Goal: Information Seeking & Learning: Learn about a topic

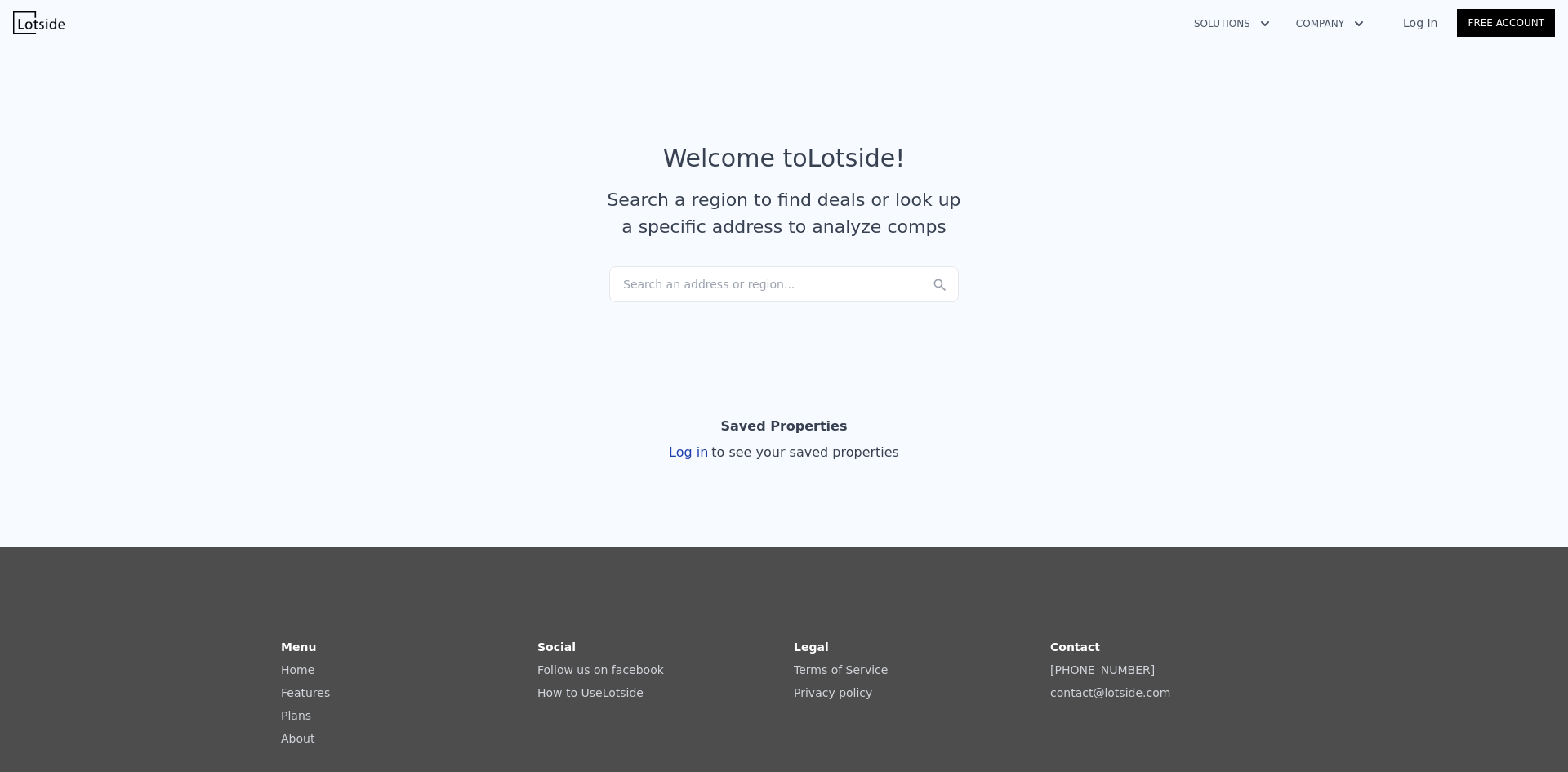
click at [672, 275] on div "Search an address or region..." at bounding box center [784, 284] width 349 height 36
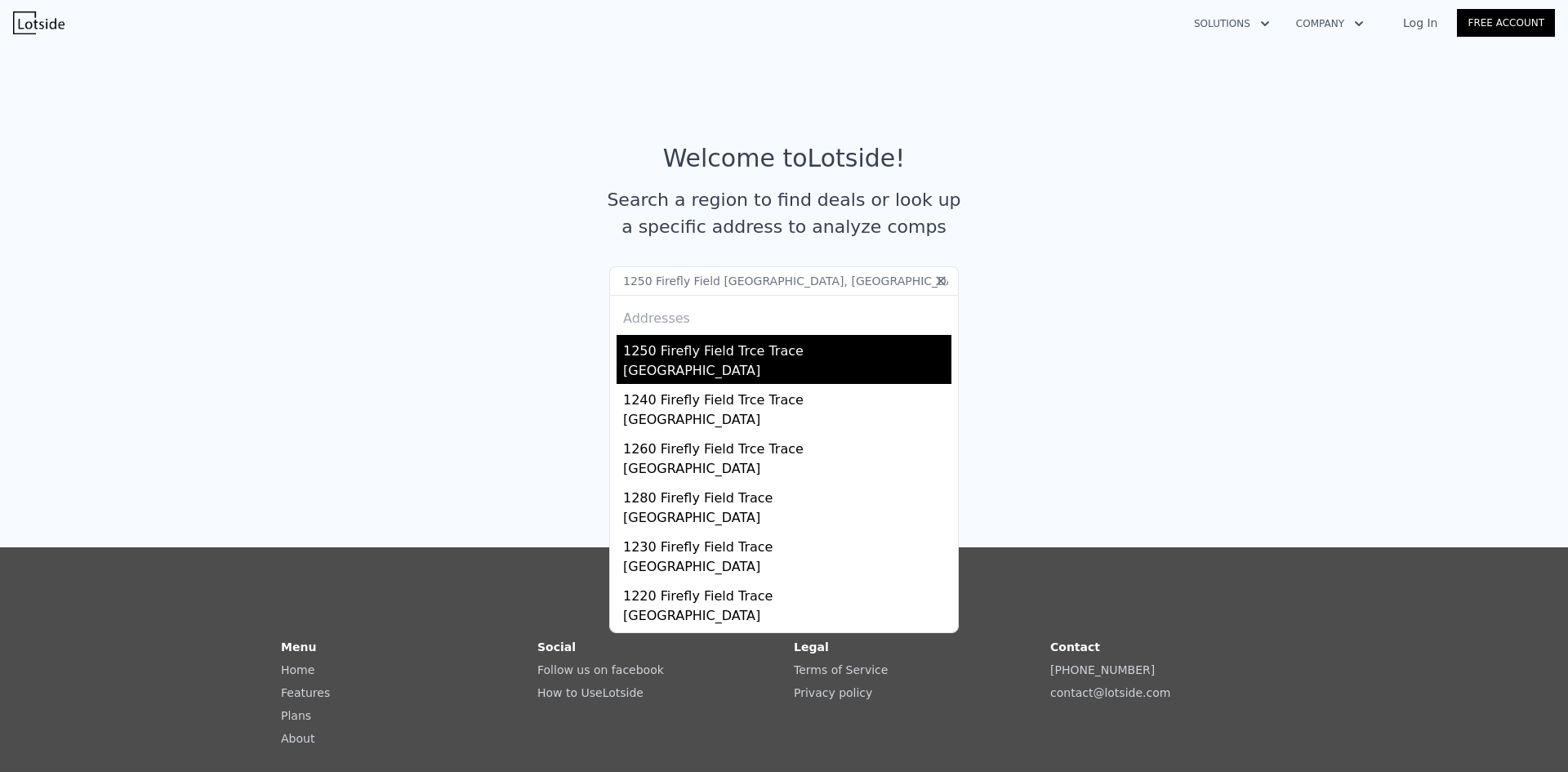
type input "1250 Firefly Field [GEOGRAPHIC_DATA], [GEOGRAPHIC_DATA]"
click at [843, 368] on div "[GEOGRAPHIC_DATA]" at bounding box center [788, 372] width 329 height 23
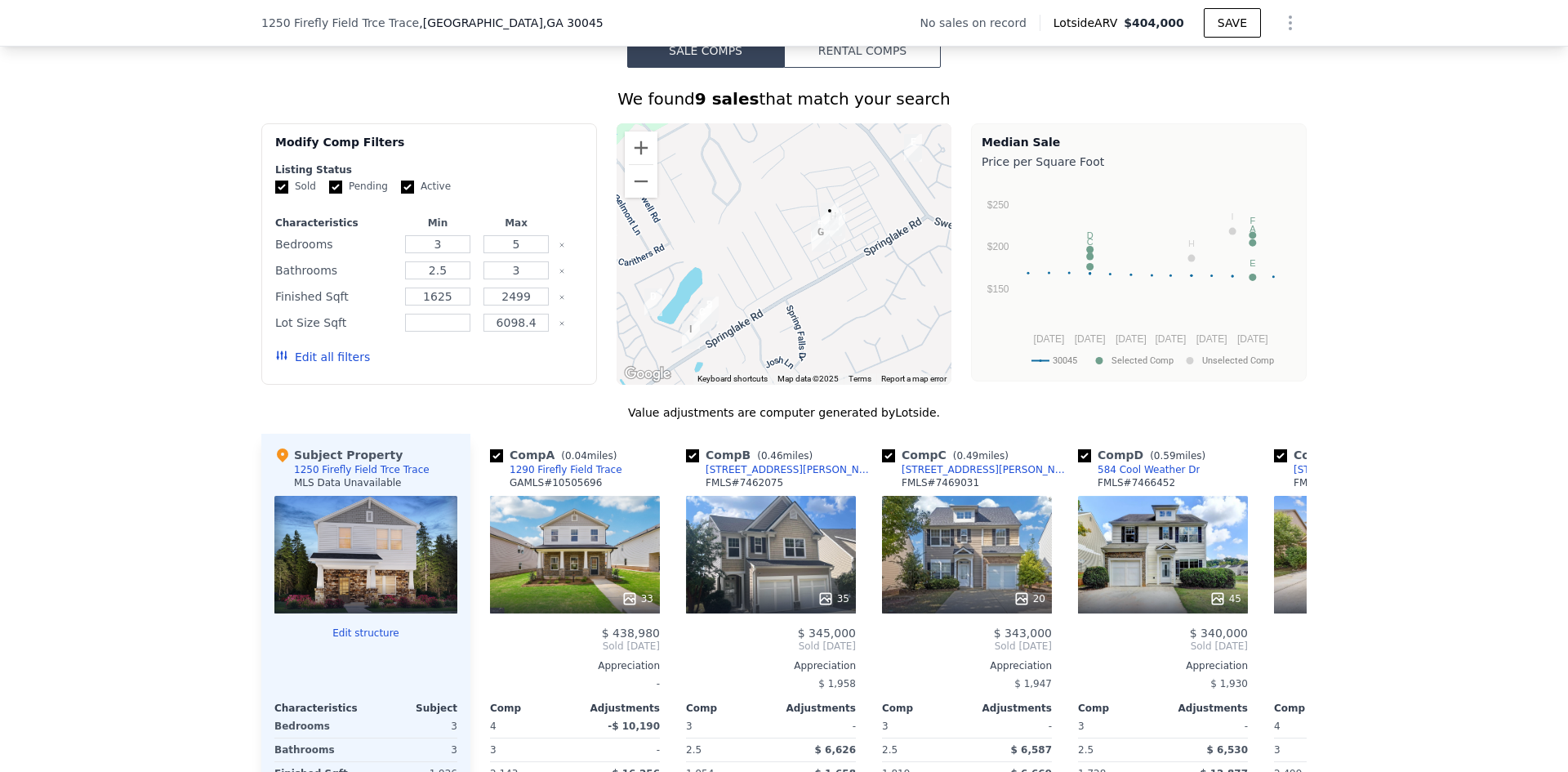
scroll to position [975, 0]
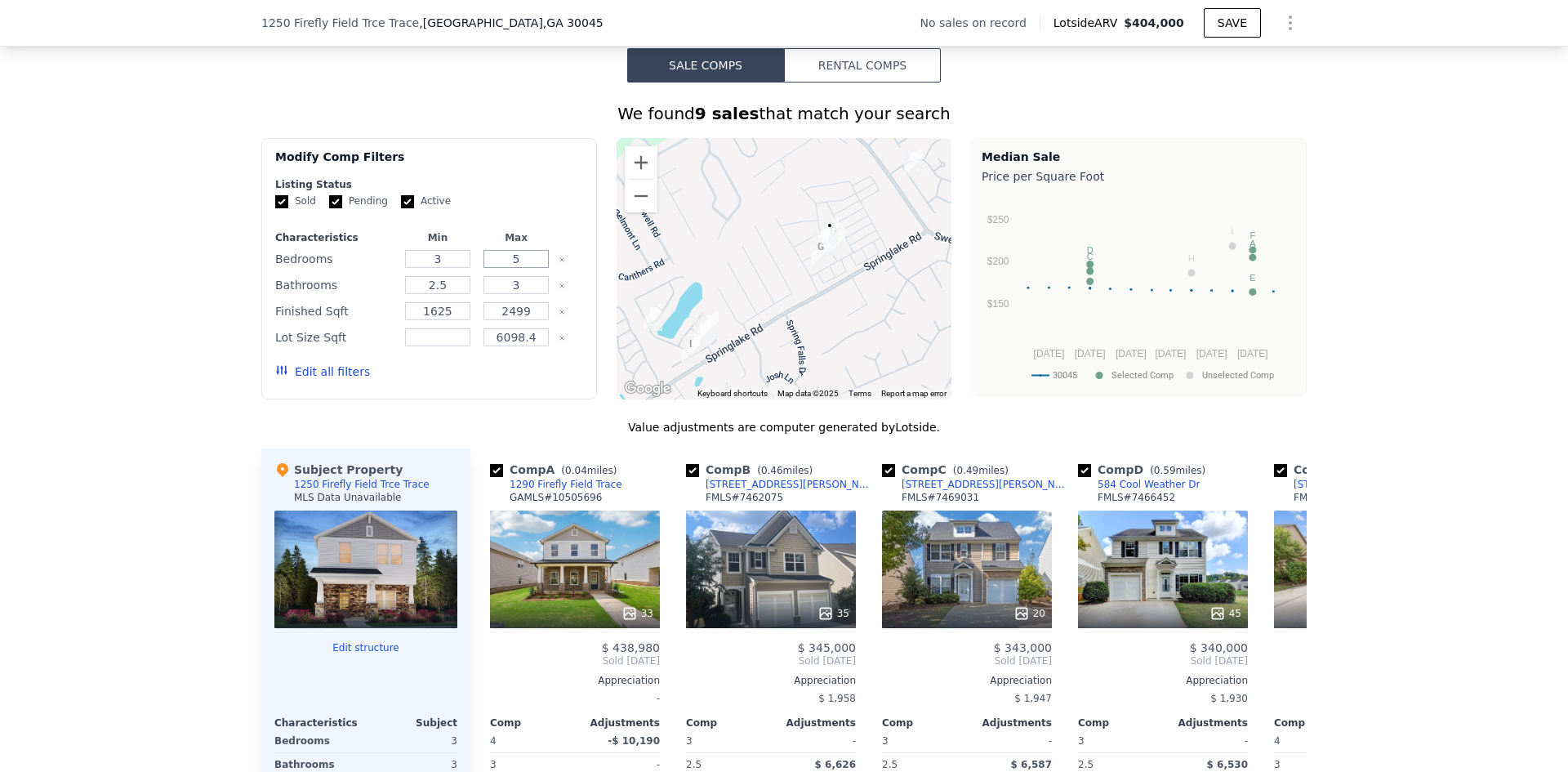
drag, startPoint x: 517, startPoint y: 280, endPoint x: 494, endPoint y: 277, distance: 23.2
click at [497, 268] on input "5" at bounding box center [516, 259] width 64 height 18
type input "3"
drag, startPoint x: 511, startPoint y: 293, endPoint x: 461, endPoint y: 280, distance: 51.7
click at [511, 290] on input "3" at bounding box center [516, 284] width 64 height 18
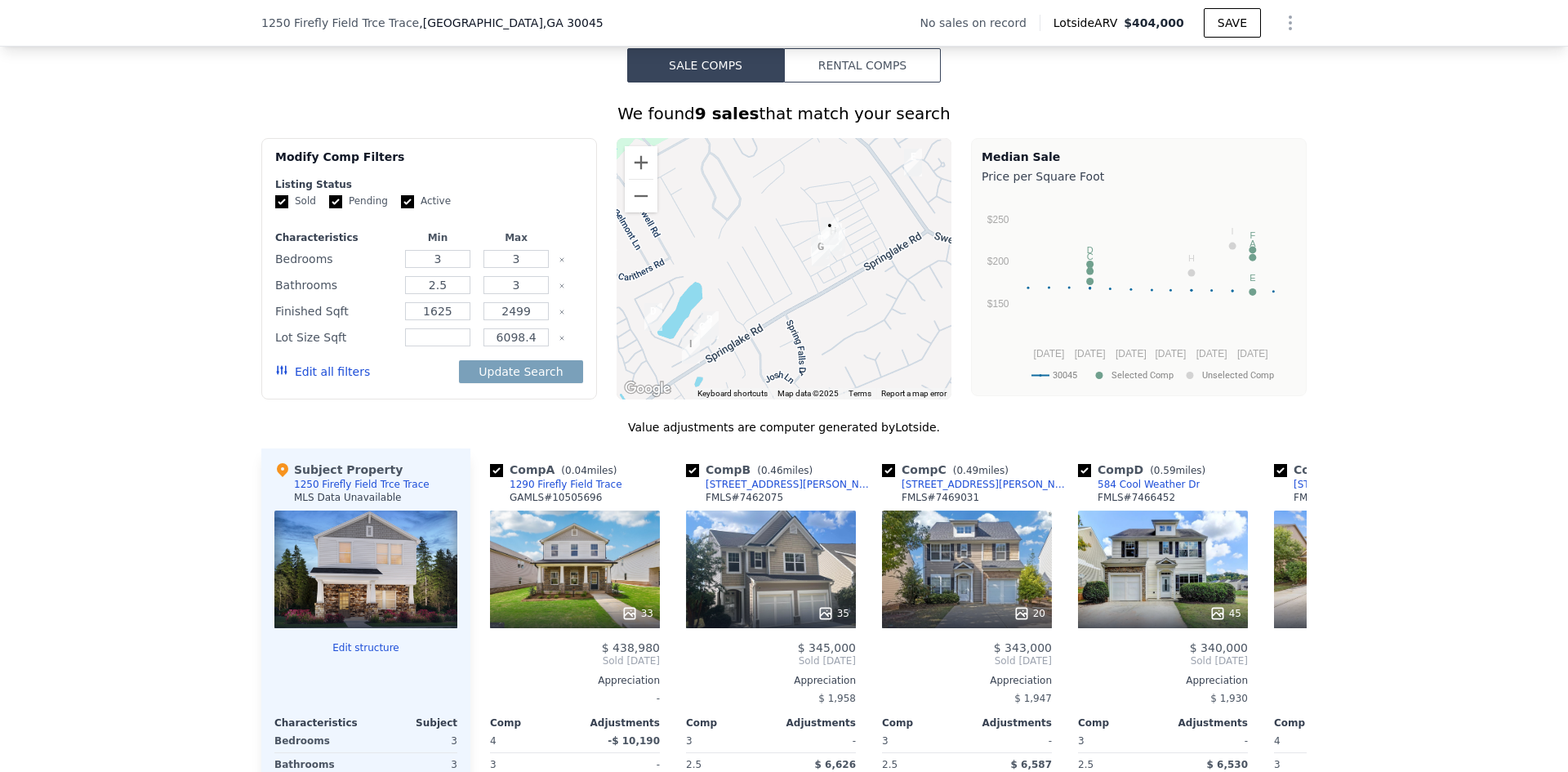
click at [188, 293] on div "We found 9 sales that match your search Filters Map Prices Modify Comp Filters …" at bounding box center [784, 542] width 1568 height 921
click at [531, 384] on button "Update Search" at bounding box center [520, 371] width 124 height 23
type input "6098"
drag, startPoint x: 537, startPoint y: 371, endPoint x: 528, endPoint y: 371, distance: 9.0
click at [535, 371] on div "Update Search" at bounding box center [520, 371] width 124 height 45
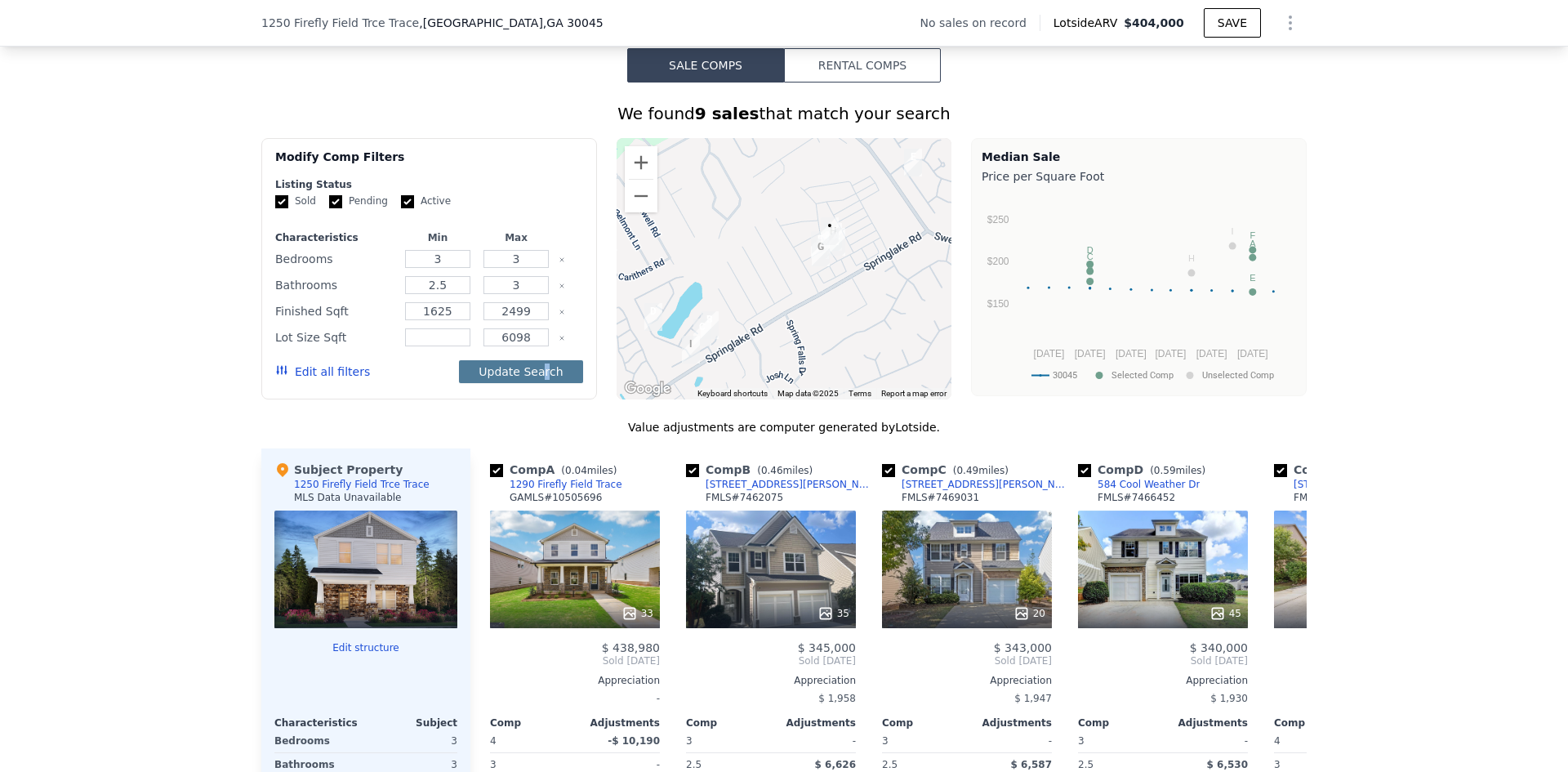
click at [508, 384] on button "Update Search" at bounding box center [520, 371] width 124 height 23
checkbox input "false"
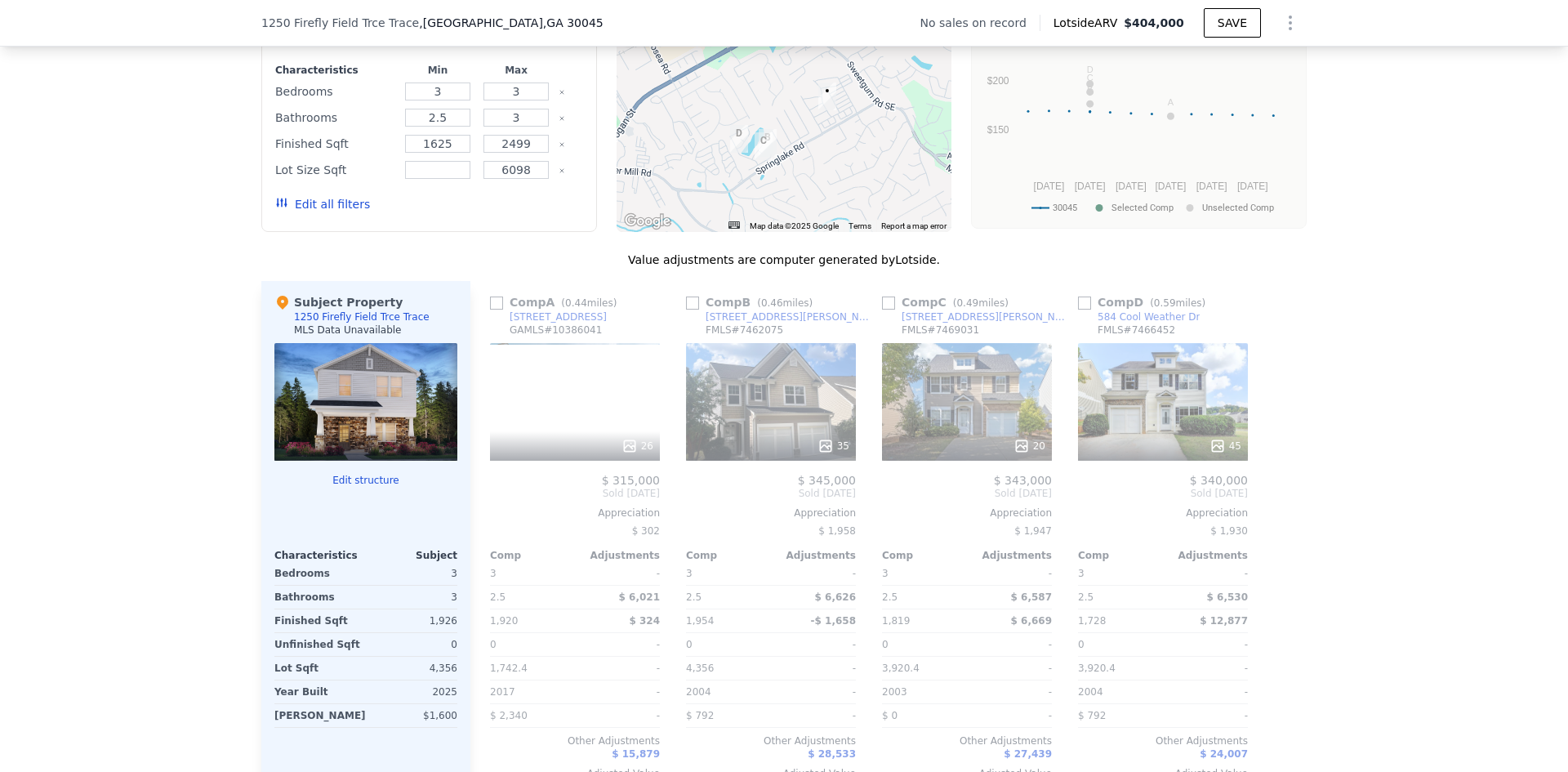
scroll to position [1139, 0]
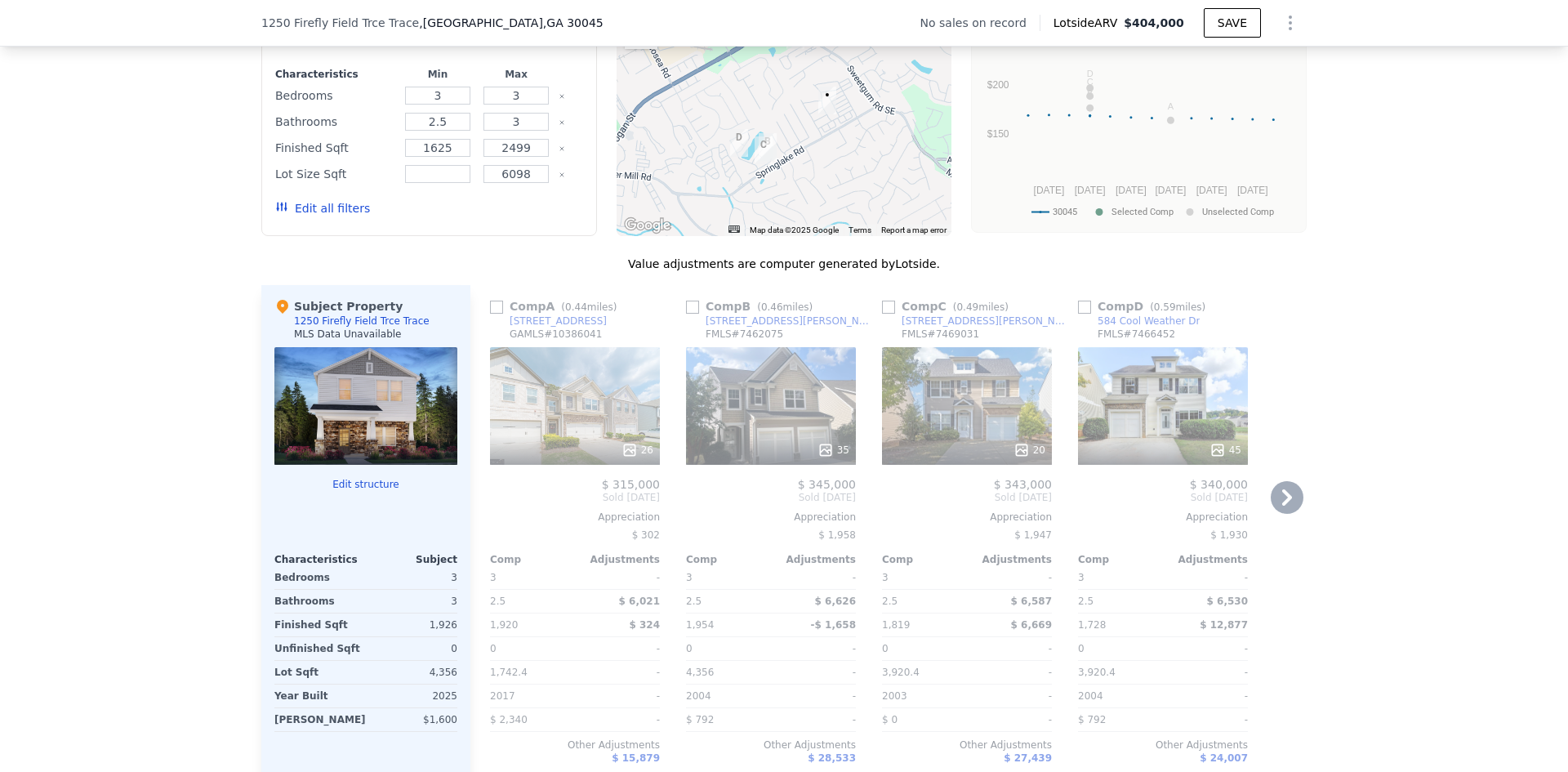
click at [1279, 509] on icon at bounding box center [1287, 497] width 33 height 33
click at [1287, 508] on icon at bounding box center [1287, 497] width 33 height 33
click at [1273, 510] on icon at bounding box center [1287, 497] width 33 height 33
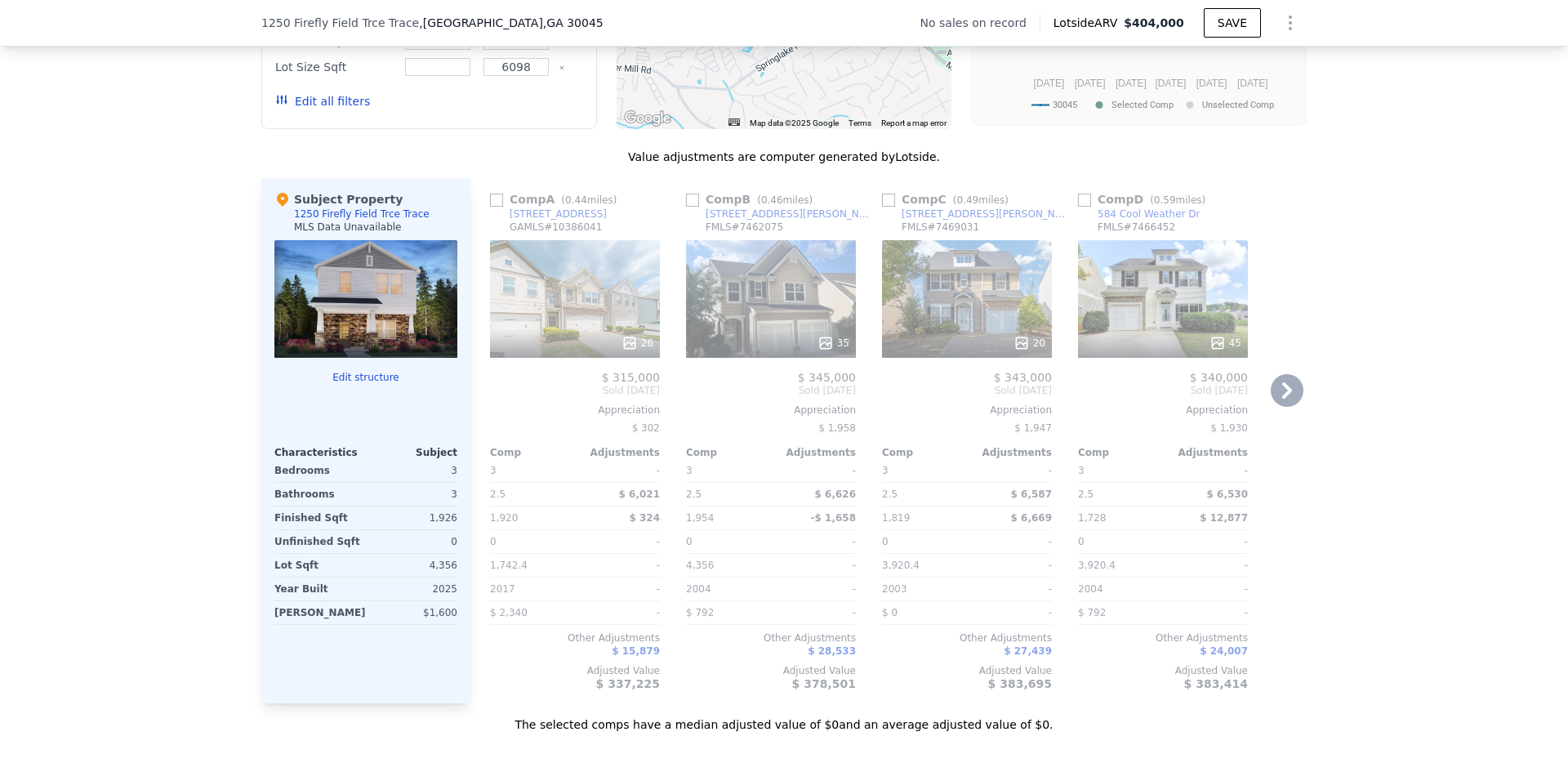
scroll to position [1220, 0]
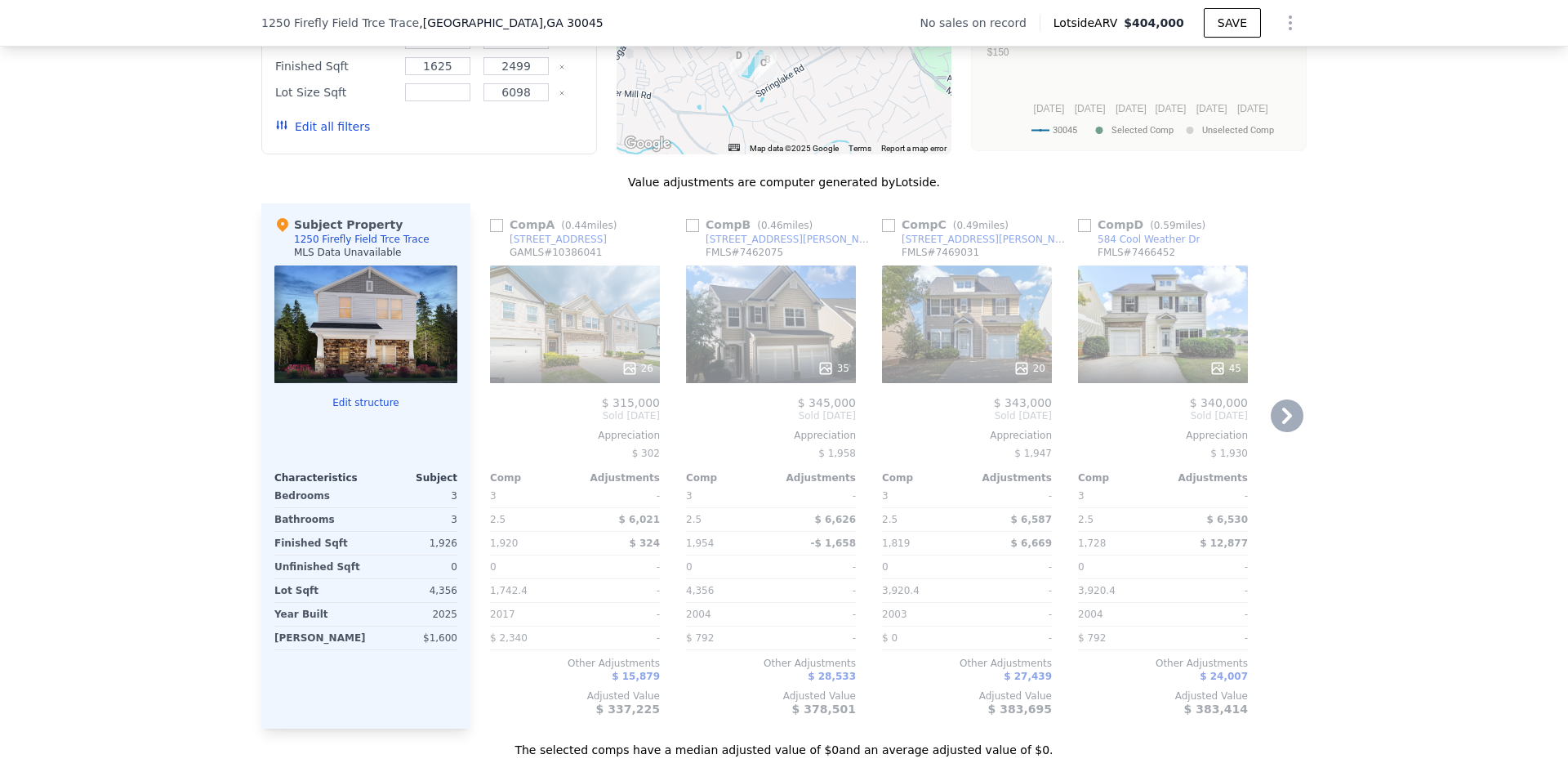
click at [490, 232] on input "checkbox" at bounding box center [497, 226] width 13 height 13
checkbox input "true"
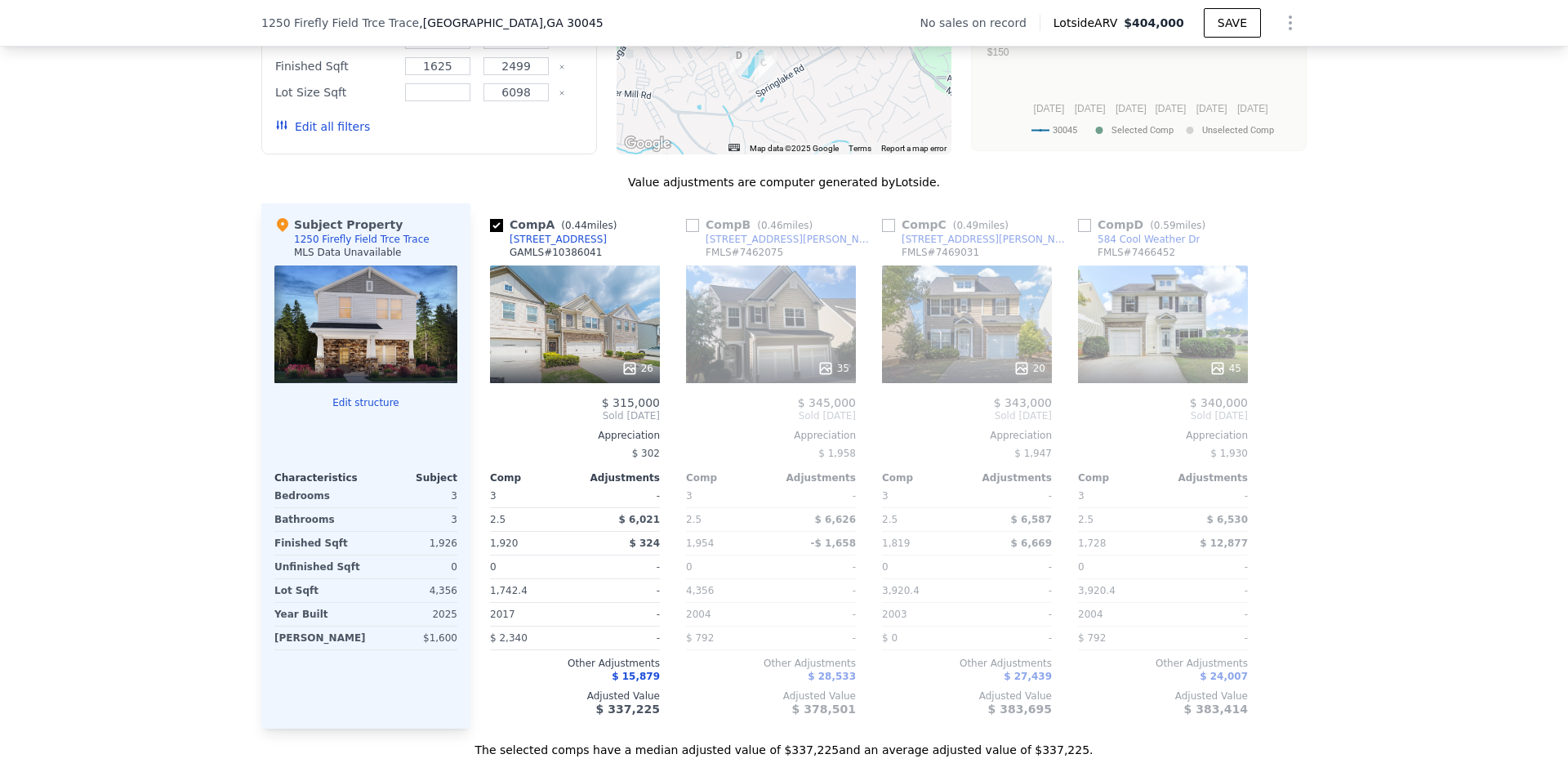
click at [690, 232] on input "checkbox" at bounding box center [692, 226] width 13 height 13
checkbox input "true"
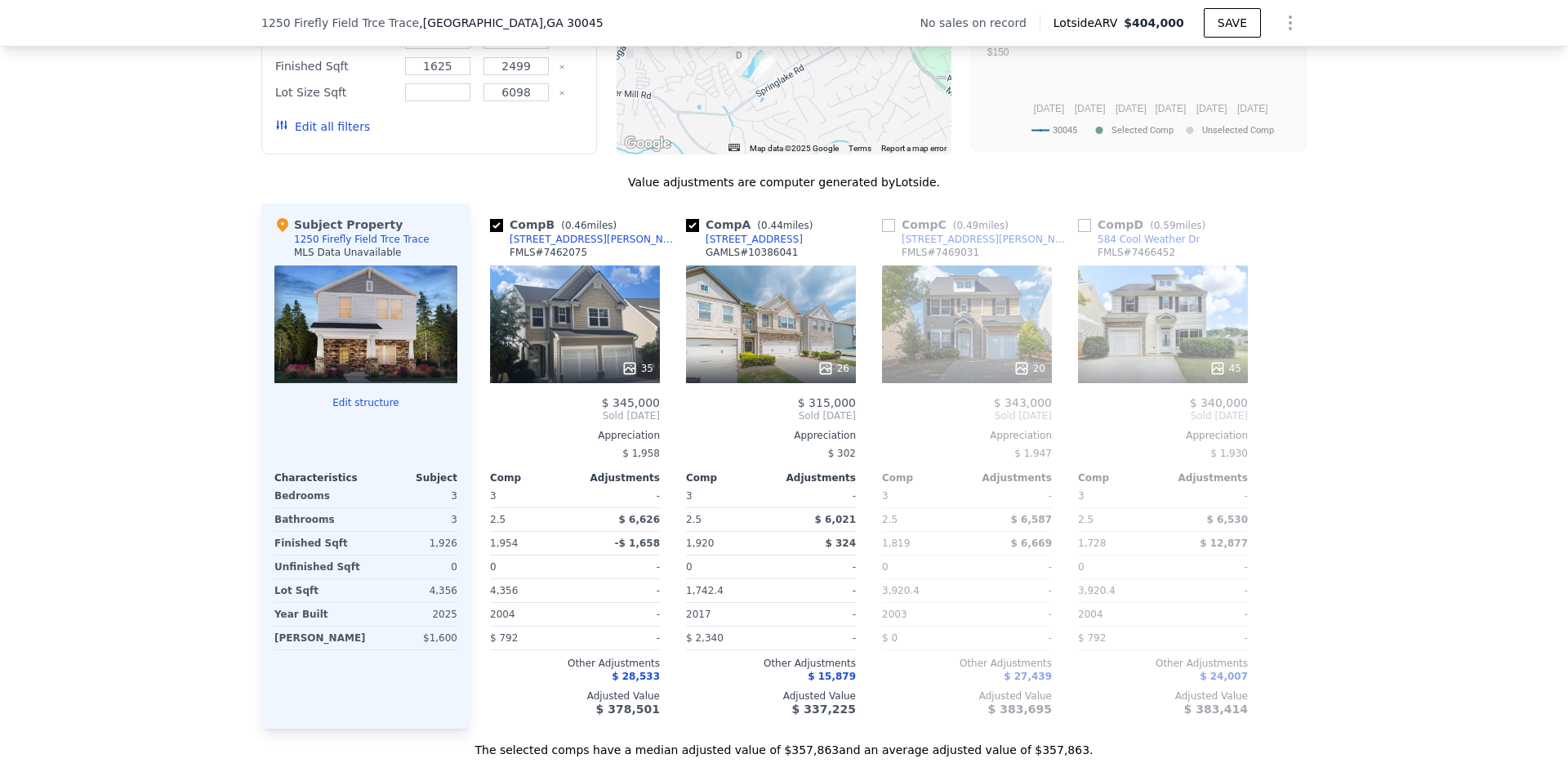
click at [884, 232] on input "checkbox" at bounding box center [889, 226] width 13 height 13
checkbox input "true"
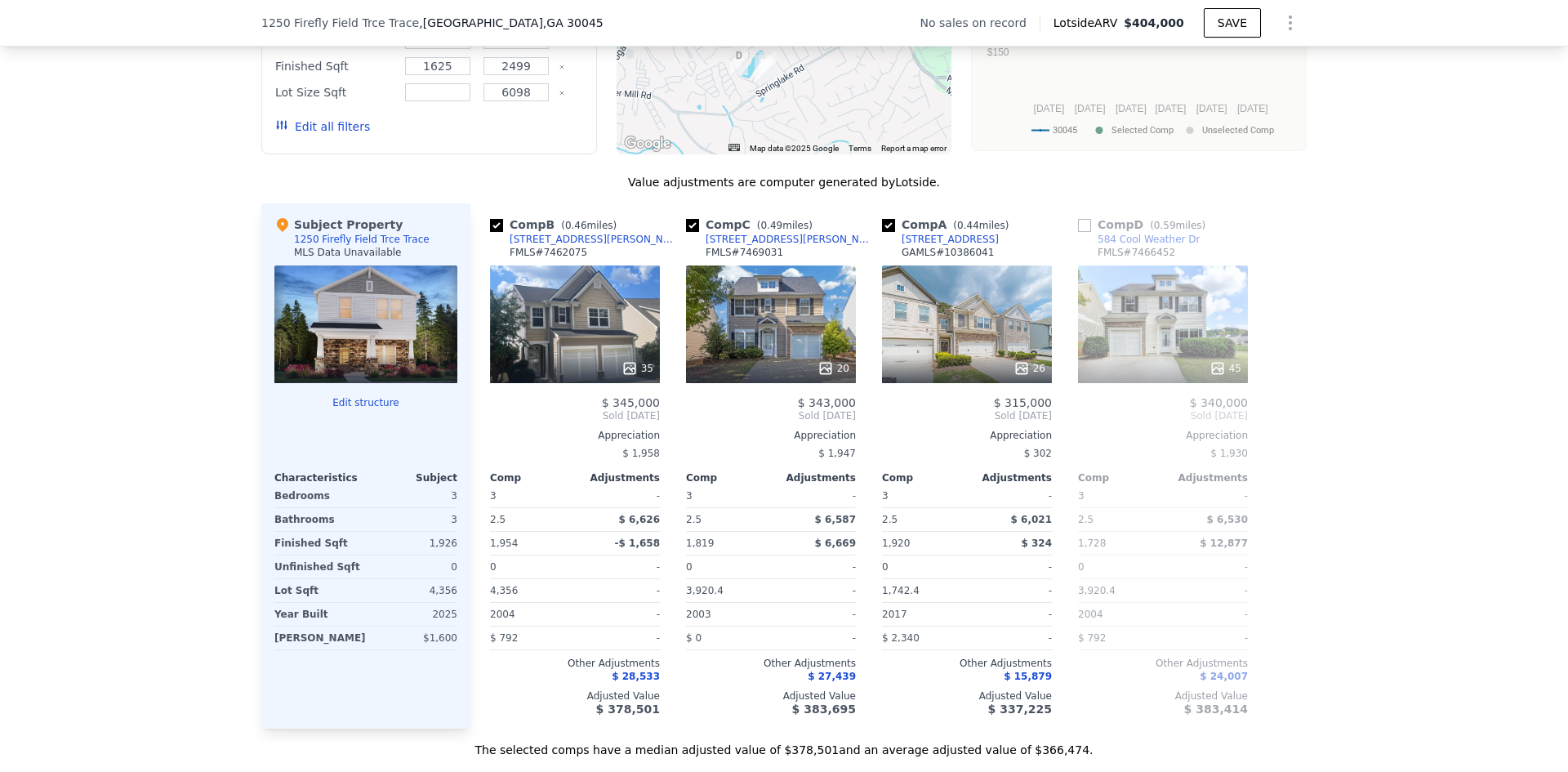
click at [492, 232] on input "checkbox" at bounding box center [497, 226] width 13 height 13
checkbox input "false"
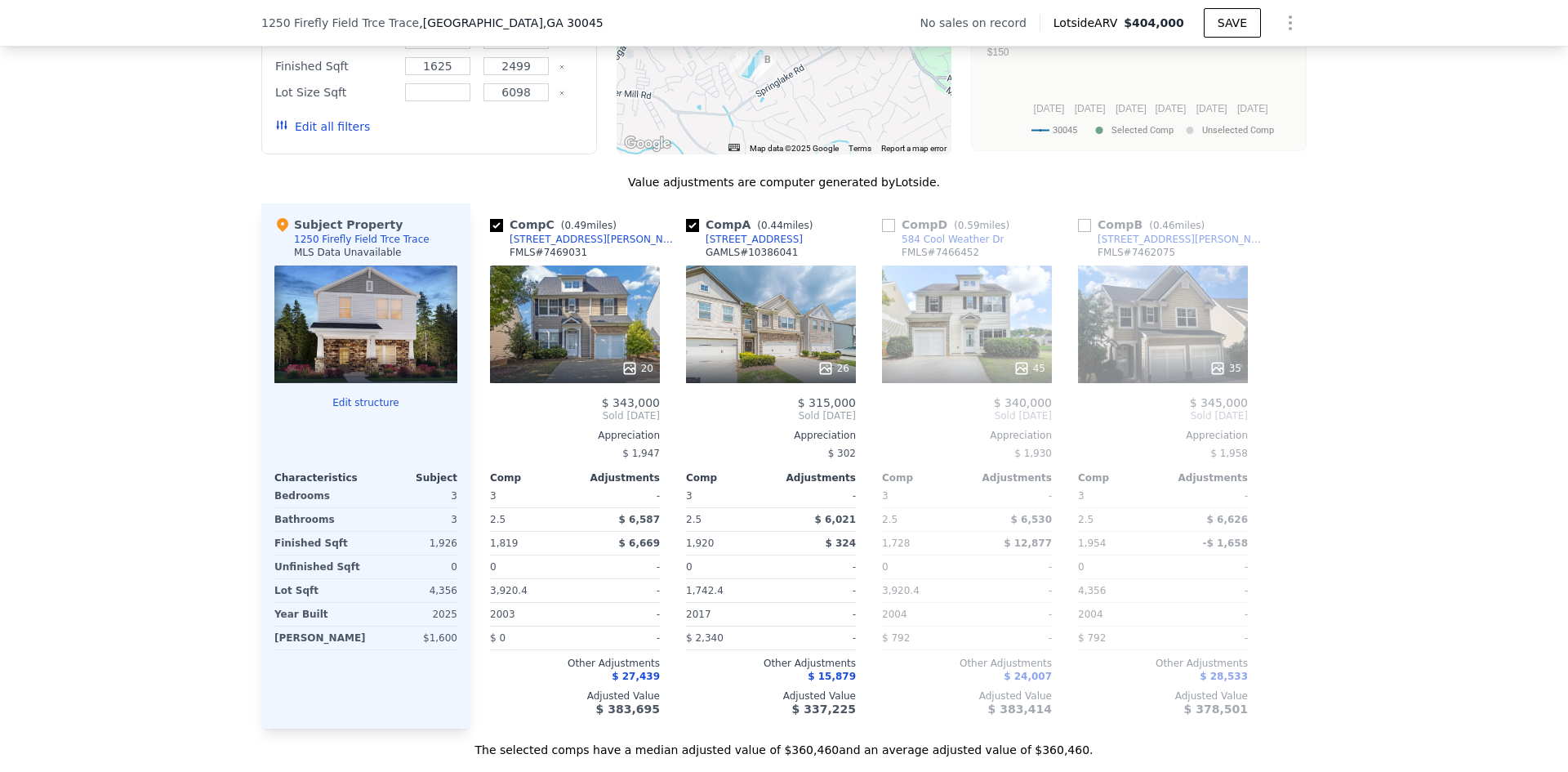
click at [492, 232] on input "checkbox" at bounding box center [497, 226] width 13 height 13
checkbox input "false"
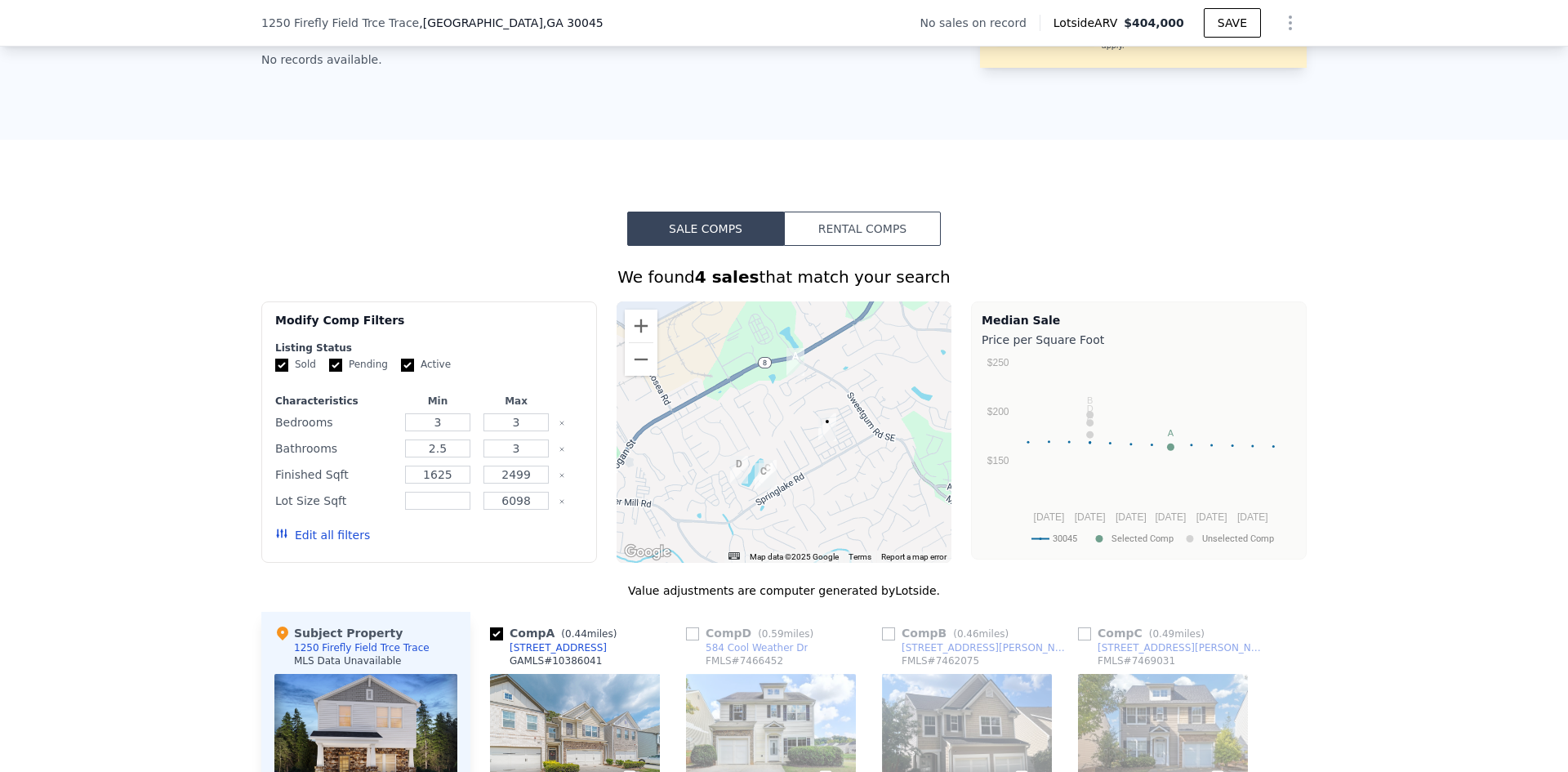
scroll to position [893, 0]
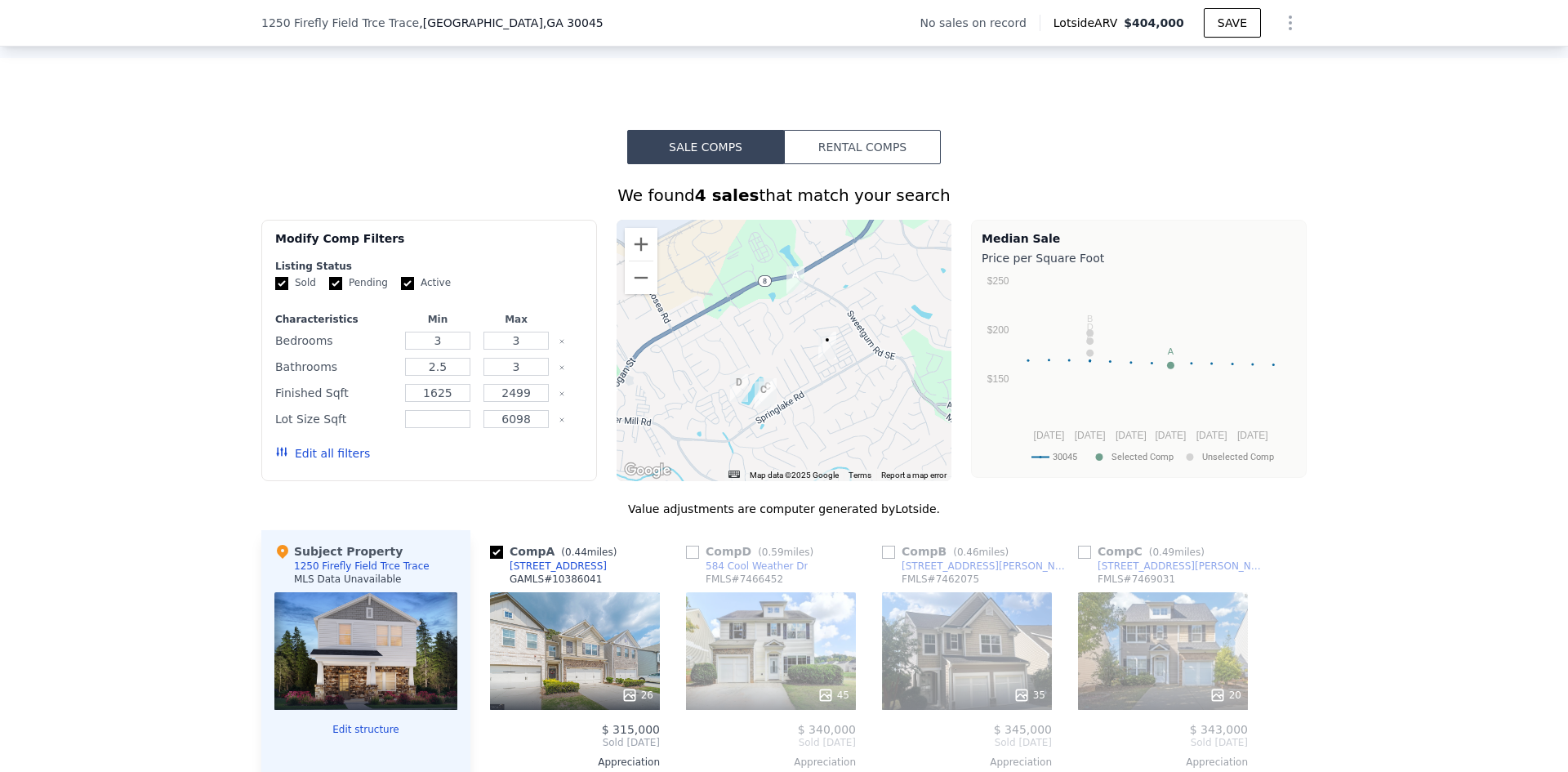
click at [825, 154] on button "Rental Comps" at bounding box center [862, 146] width 157 height 34
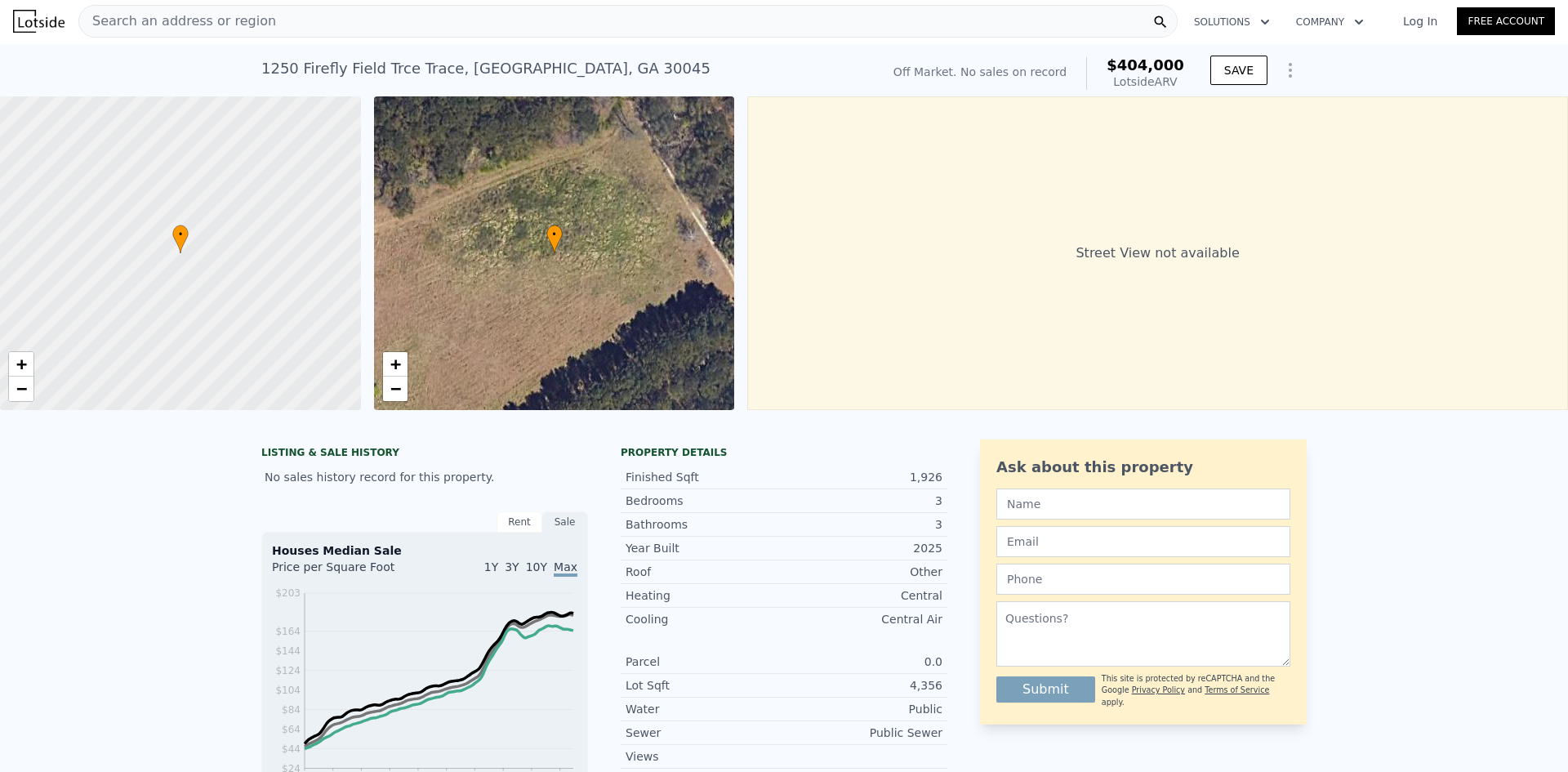
scroll to position [0, 0]
click at [31, 23] on img at bounding box center [39, 23] width 51 height 23
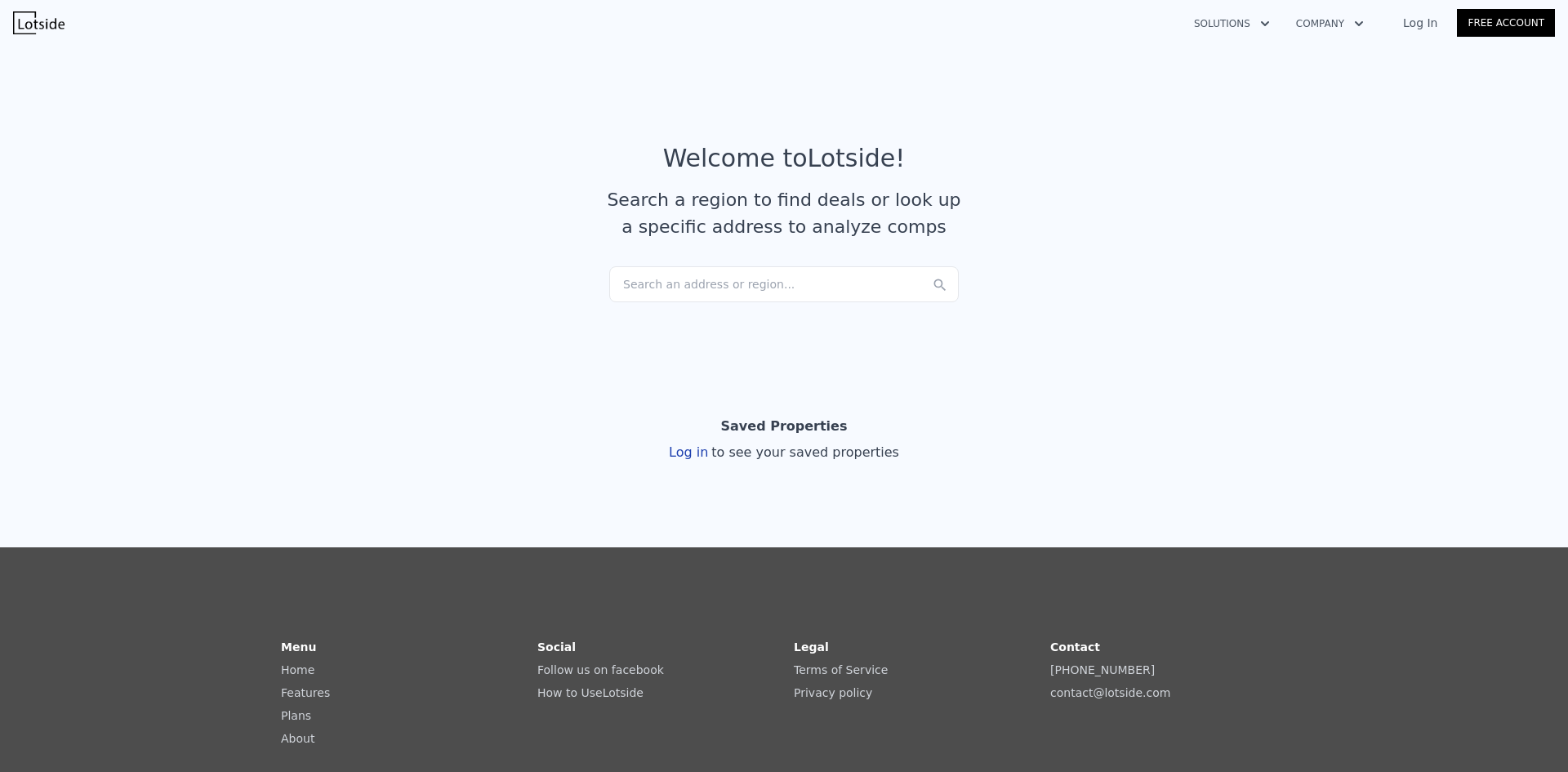
click at [639, 285] on div "Search an address or region..." at bounding box center [784, 284] width 349 height 36
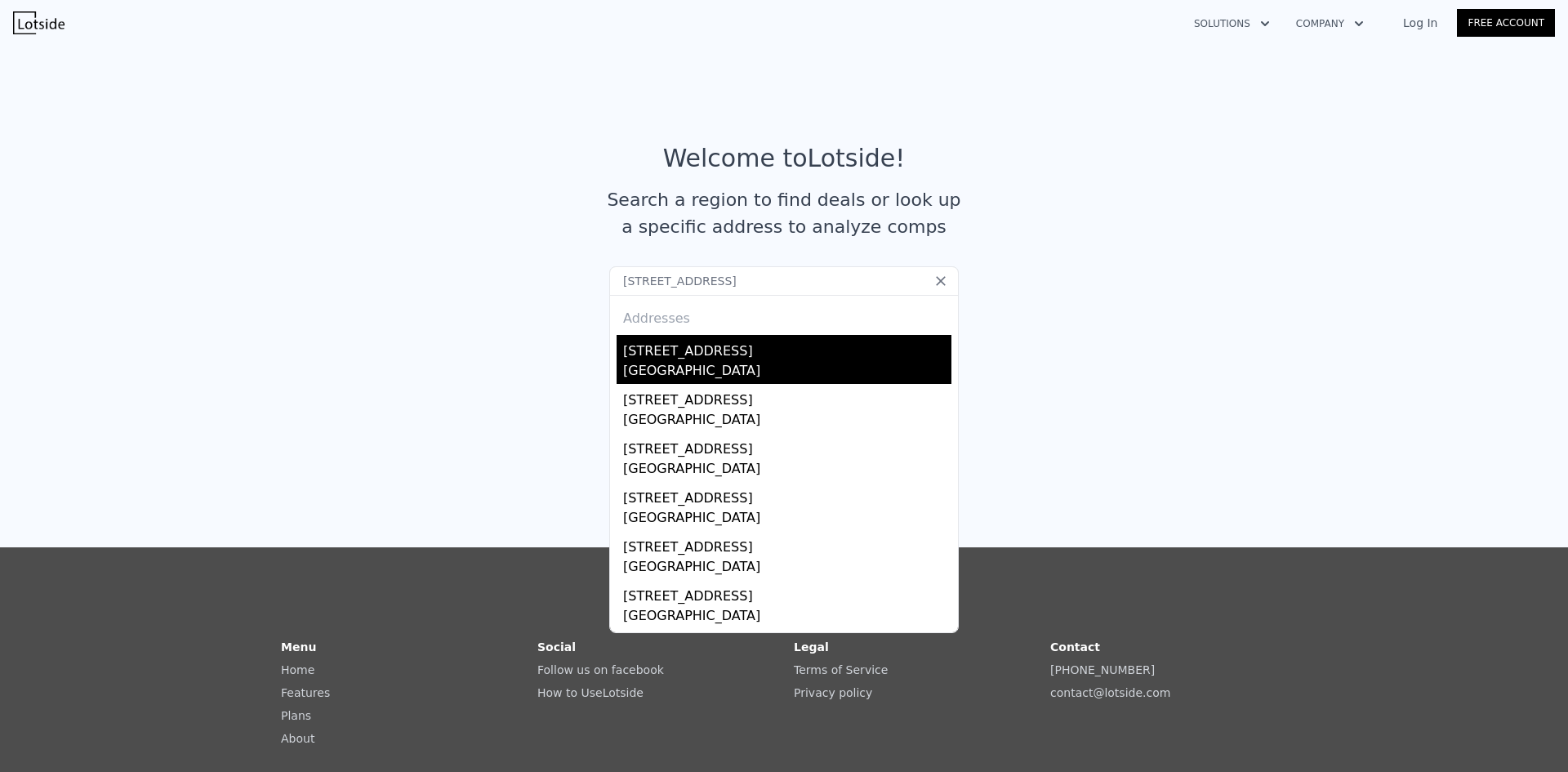
type input "[STREET_ADDRESS]"
click at [826, 351] on div "[STREET_ADDRESS]" at bounding box center [788, 349] width 329 height 26
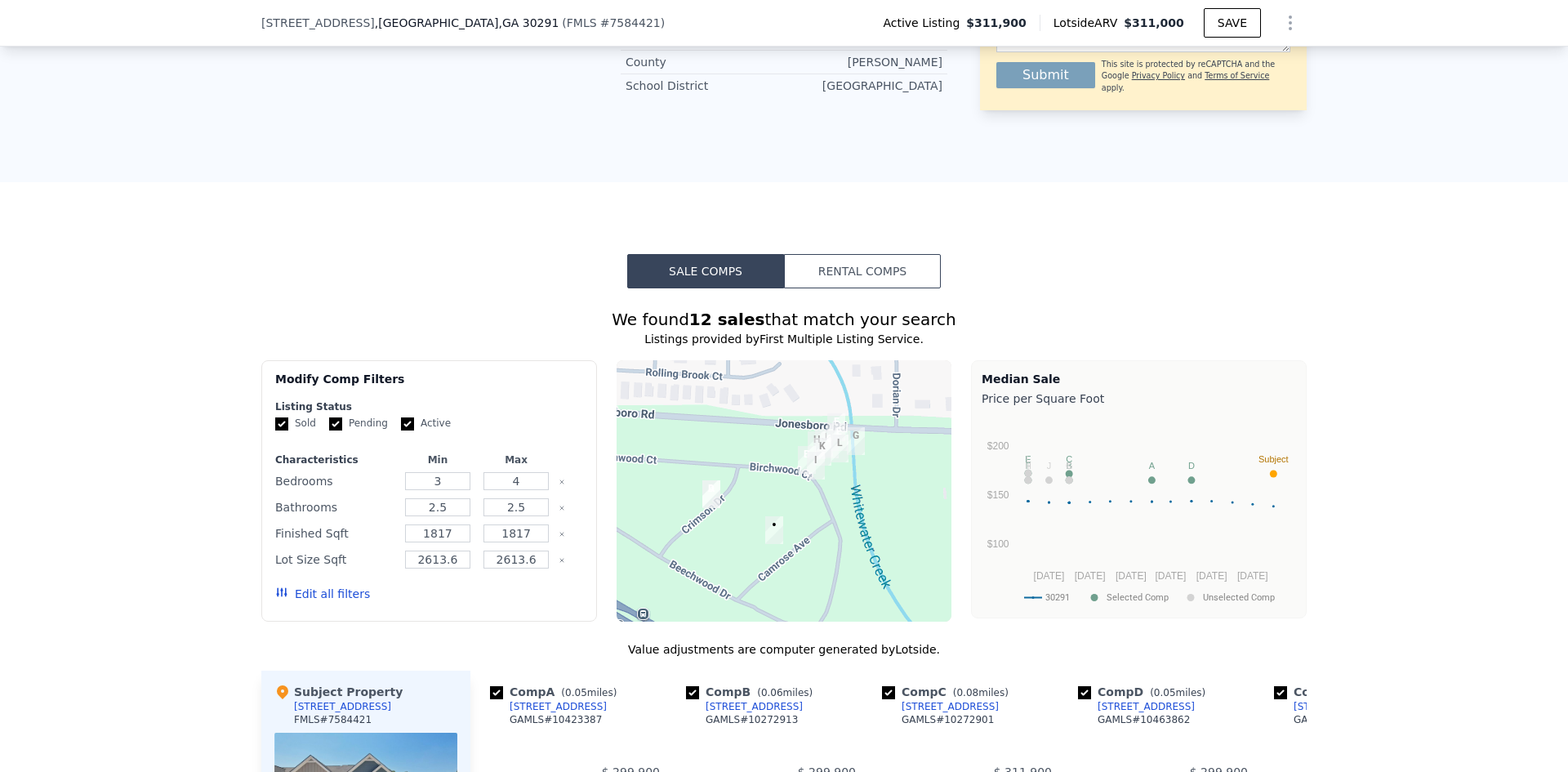
scroll to position [1062, 0]
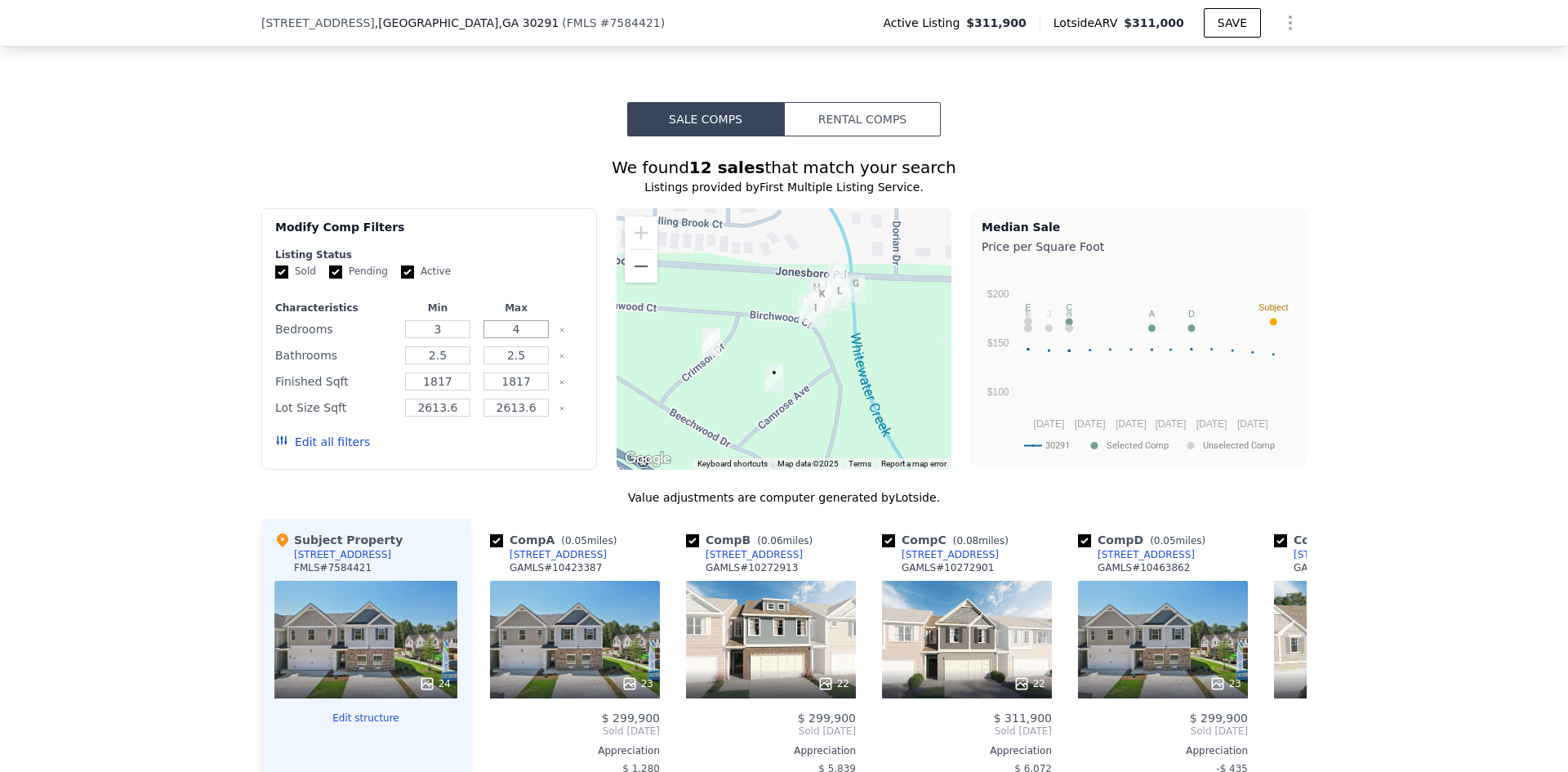
drag, startPoint x: 523, startPoint y: 346, endPoint x: 492, endPoint y: 341, distance: 31.4
click at [492, 338] on input "4" at bounding box center [516, 329] width 64 height 18
type input "3"
click at [236, 378] on div "We found 12 sales that match your search Listings provided by First Multiple Li…" at bounding box center [784, 616] width 1568 height 961
click at [521, 452] on button "Update Search" at bounding box center [520, 442] width 124 height 23
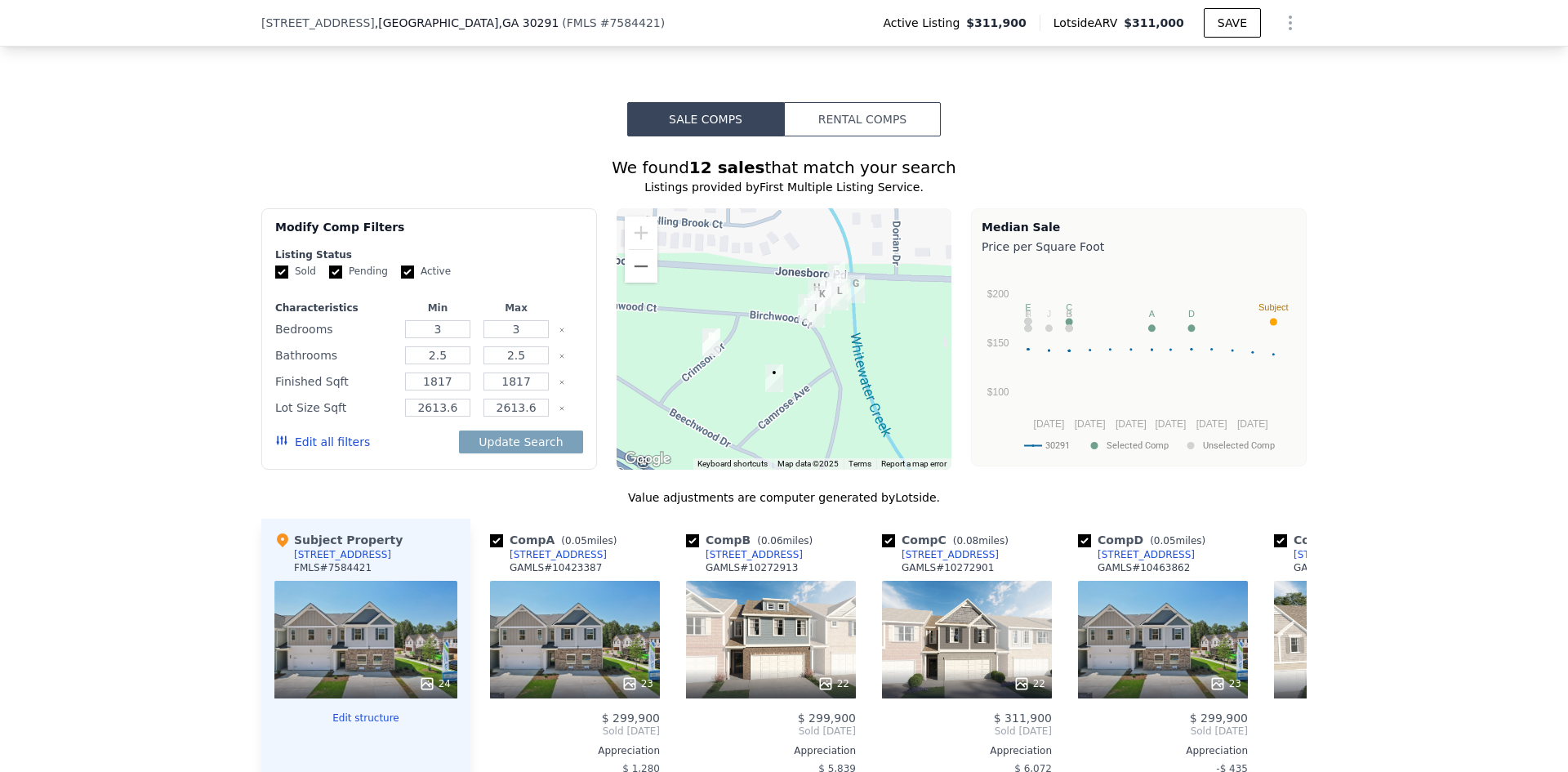
drag, startPoint x: 109, startPoint y: 432, endPoint x: 207, endPoint y: 447, distance: 99.1
click at [110, 432] on div "We found 12 sales that match your search Listings provided by First Multiple Li…" at bounding box center [784, 616] width 1568 height 961
click at [451, 417] on input "2613.6" at bounding box center [437, 407] width 64 height 18
type input "2613"
click at [532, 417] on input "2613.6" at bounding box center [516, 407] width 64 height 18
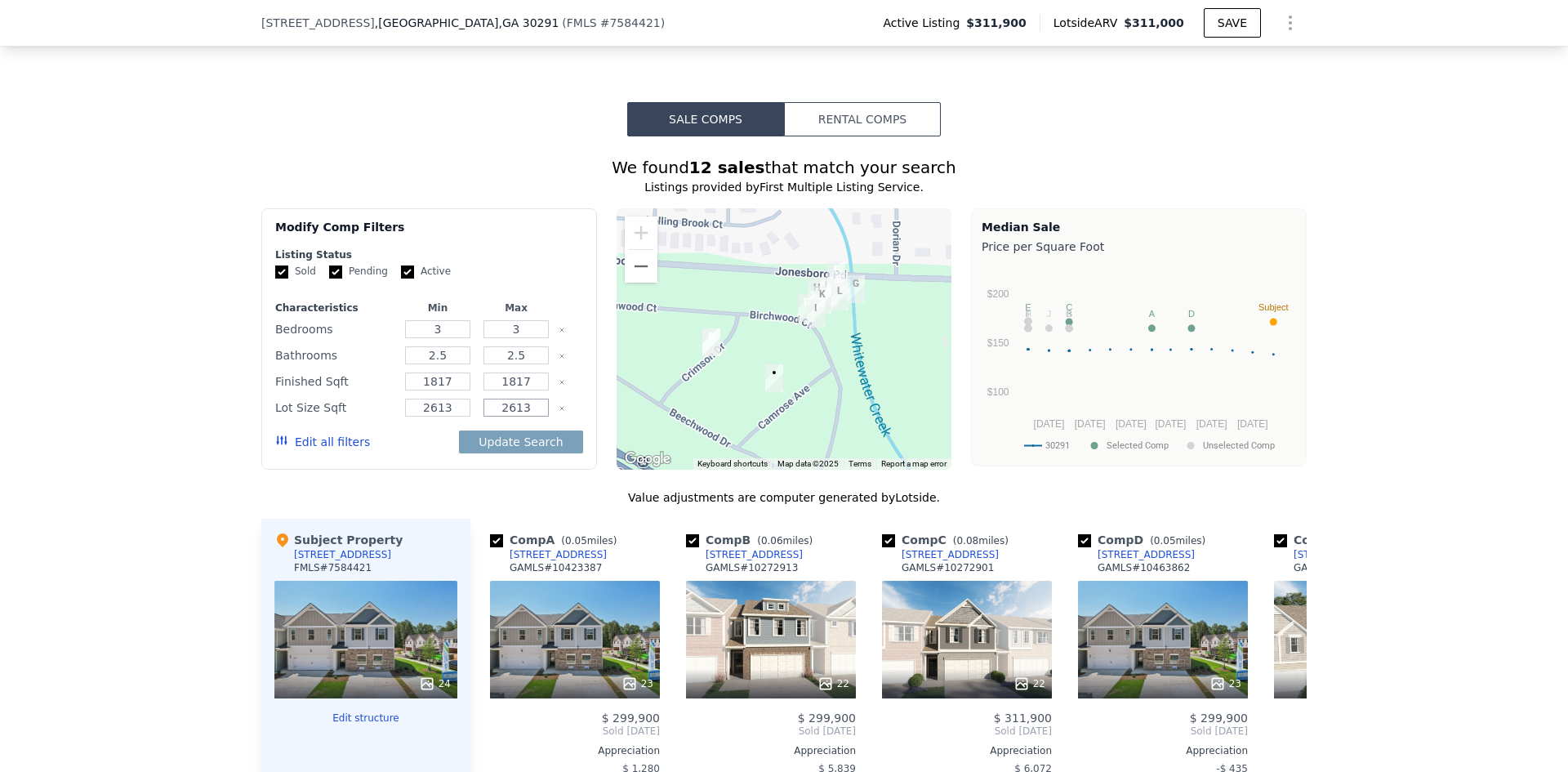
type input "2613"
click at [220, 411] on div "We found 12 sales that match your search Listings provided by First Multiple Li…" at bounding box center [784, 616] width 1568 height 961
click at [502, 454] on button "Update Search" at bounding box center [520, 442] width 124 height 23
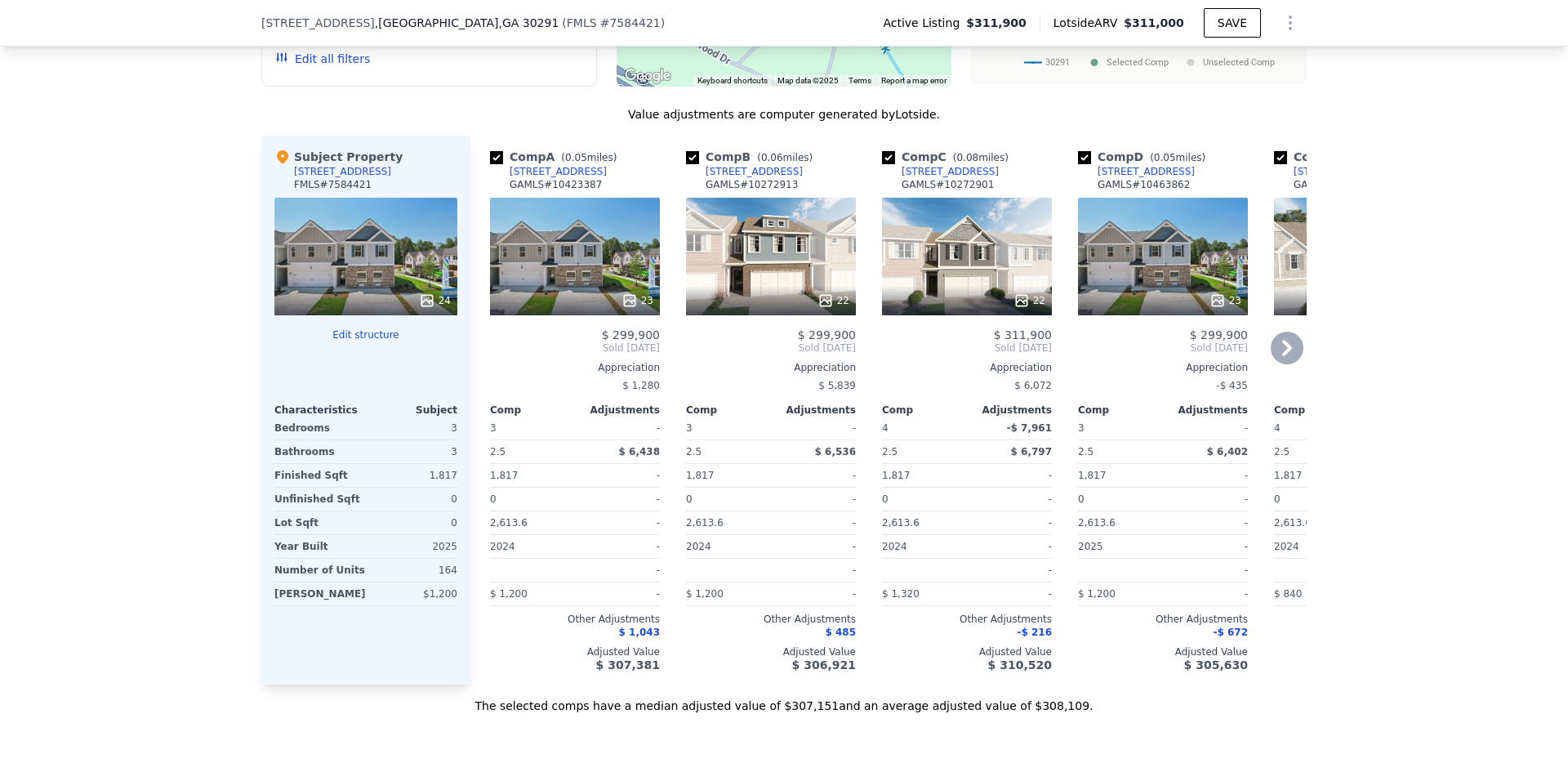
scroll to position [1471, 0]
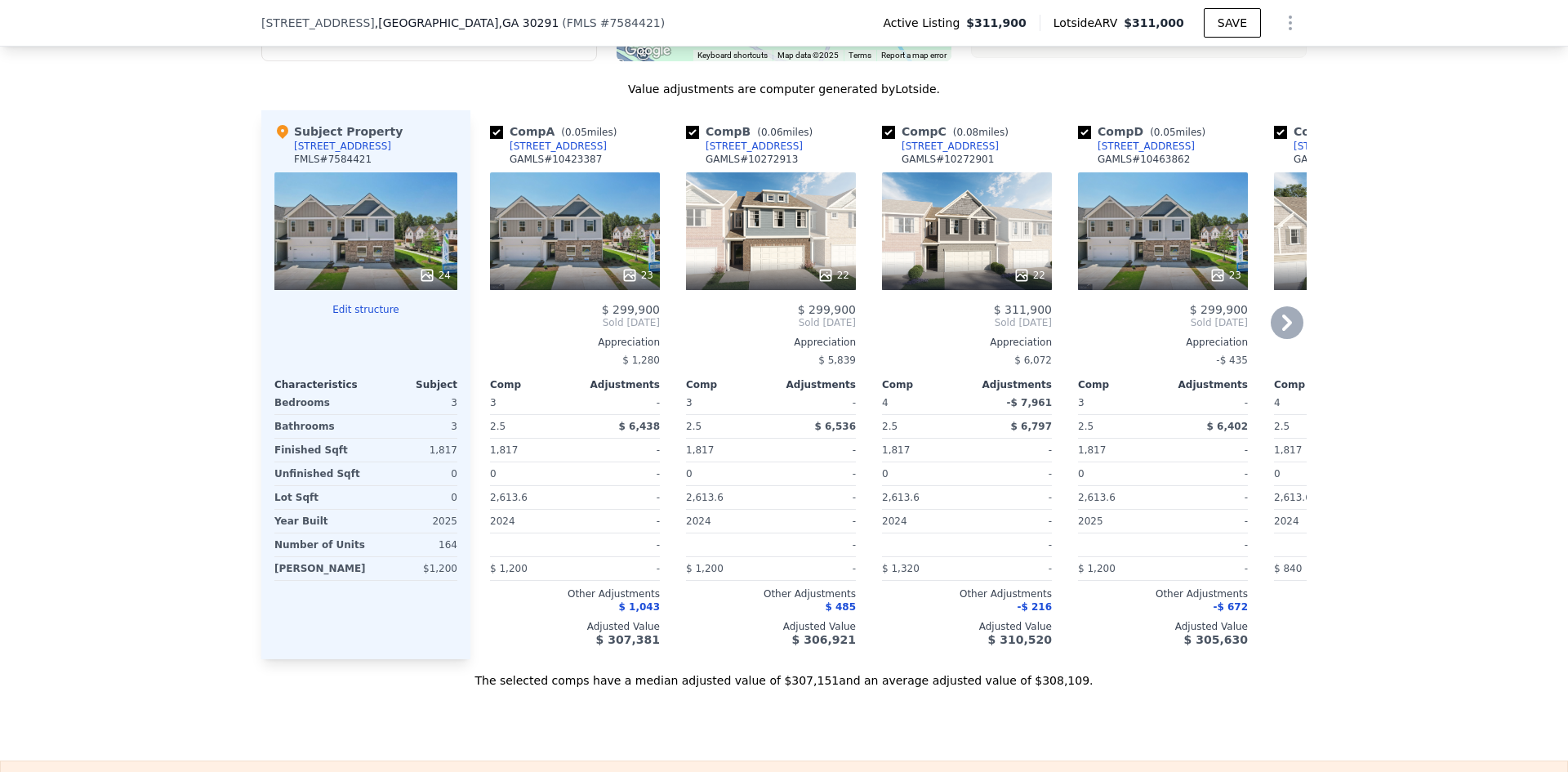
click at [686, 139] on input "checkbox" at bounding box center [692, 132] width 13 height 13
checkbox input "false"
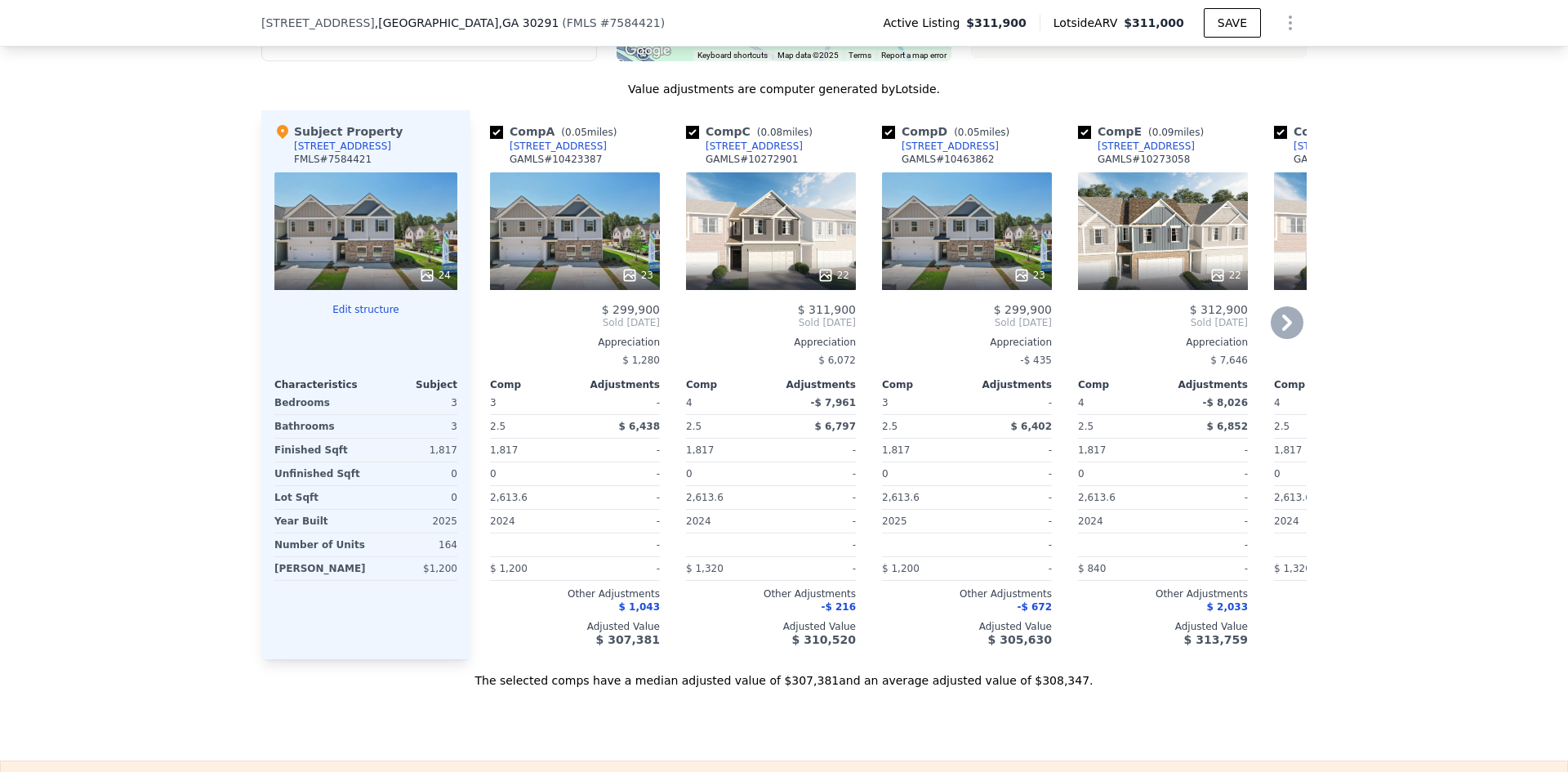
click at [686, 139] on input "checkbox" at bounding box center [692, 132] width 13 height 13
checkbox input "false"
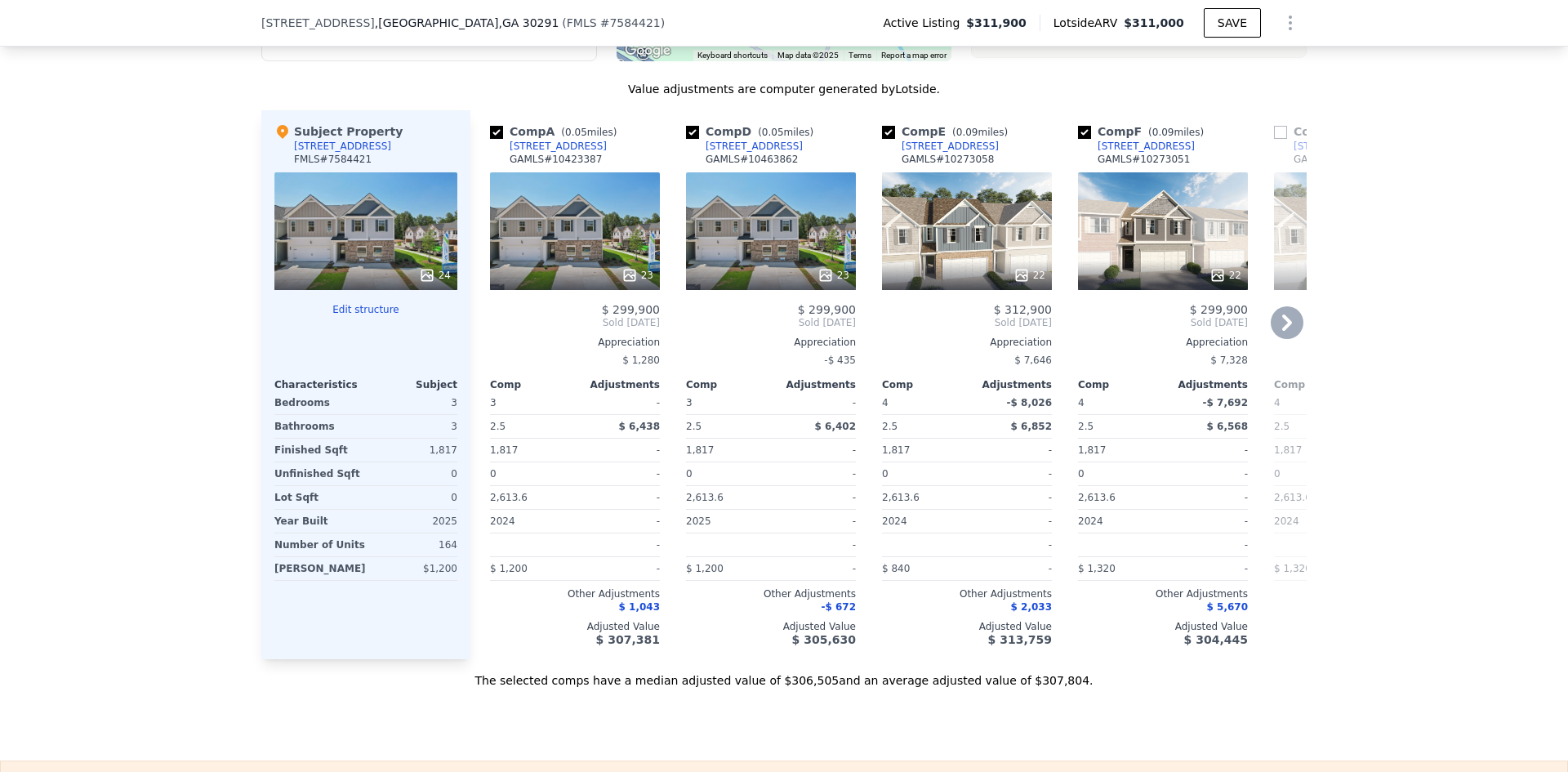
click at [882, 139] on input "checkbox" at bounding box center [889, 132] width 13 height 13
checkbox input "false"
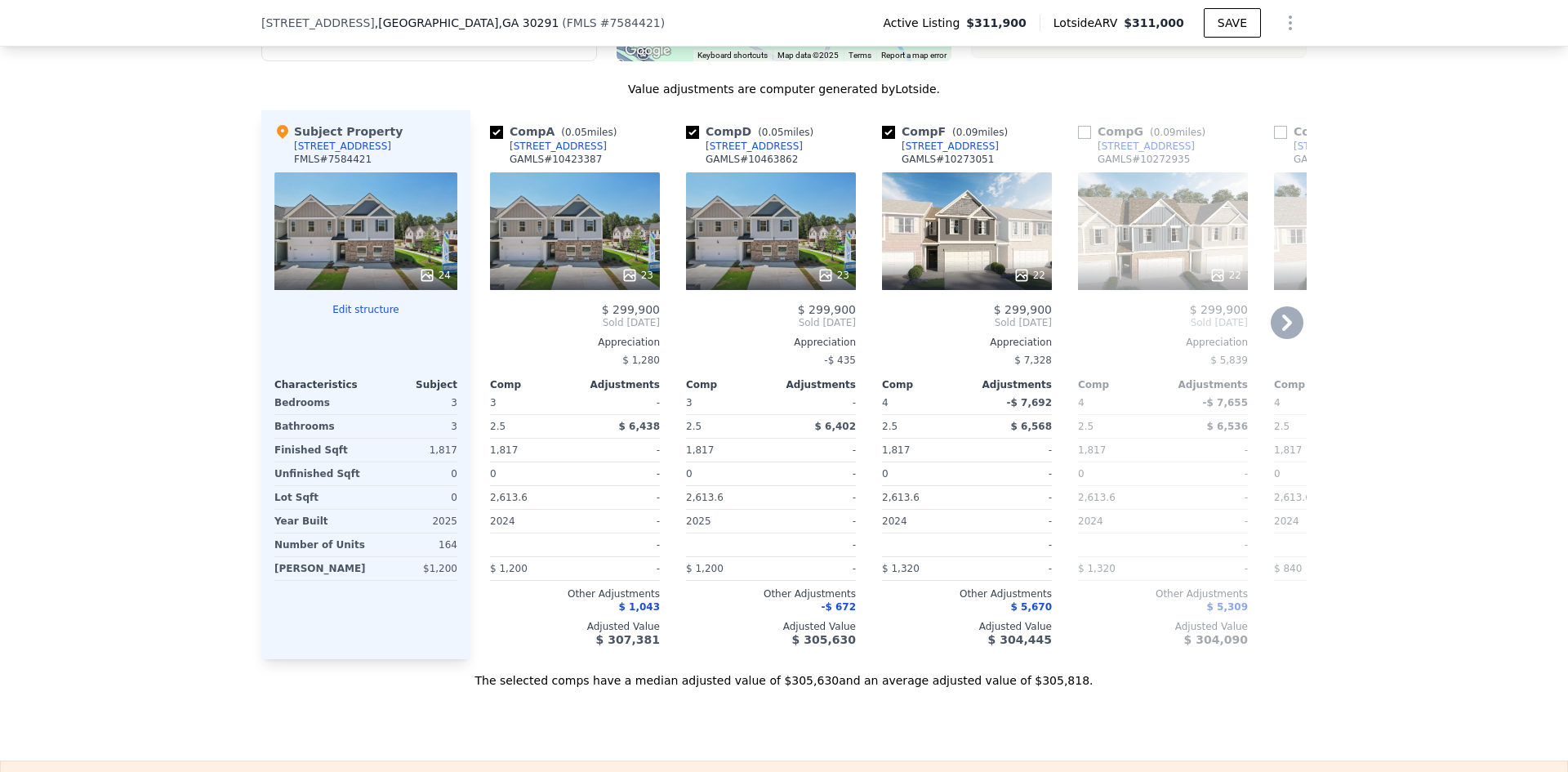
click at [882, 139] on input "checkbox" at bounding box center [889, 132] width 13 height 13
checkbox input "false"
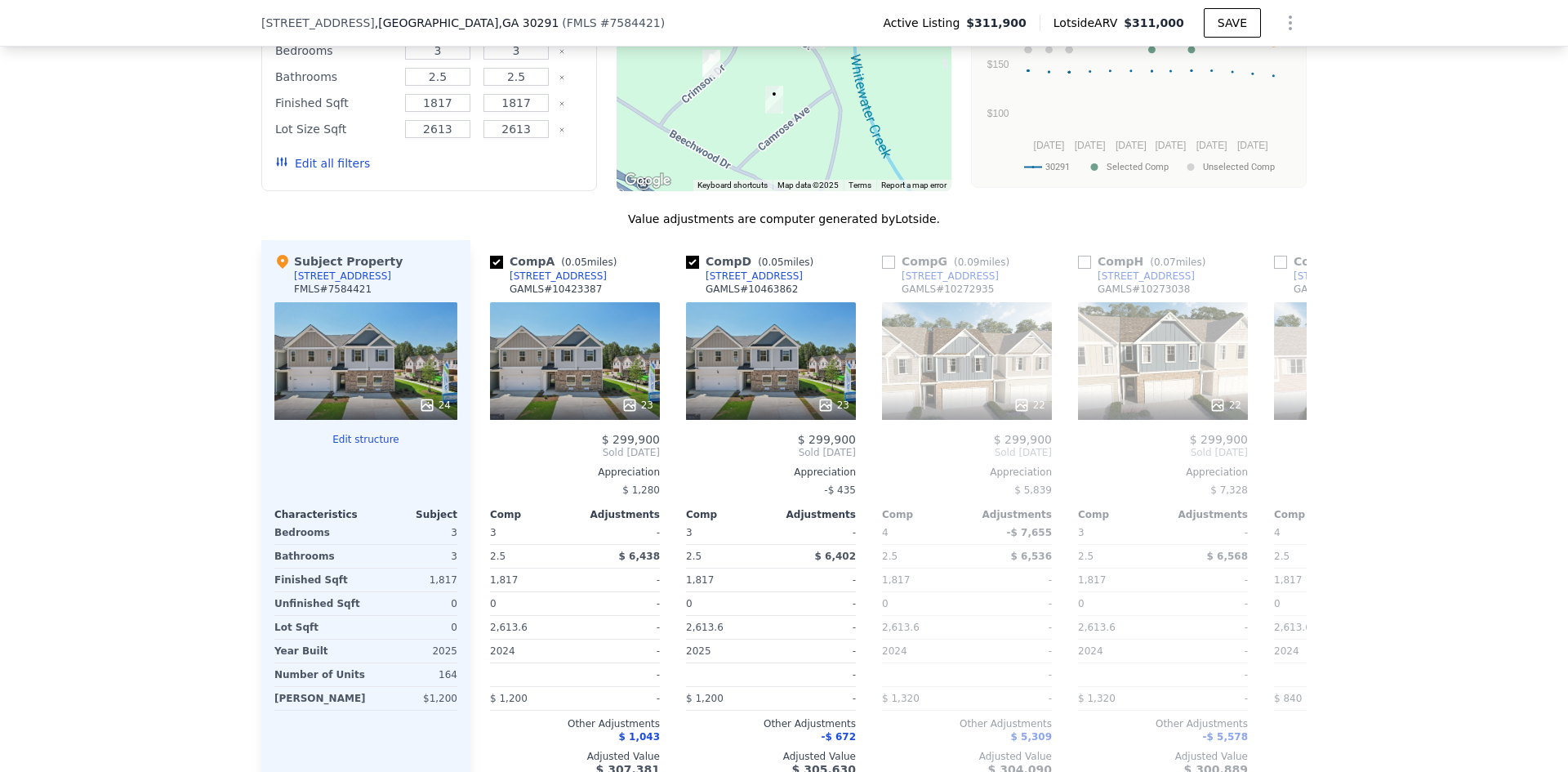
scroll to position [1553, 0]
